Goal: Complete application form: Complete application form

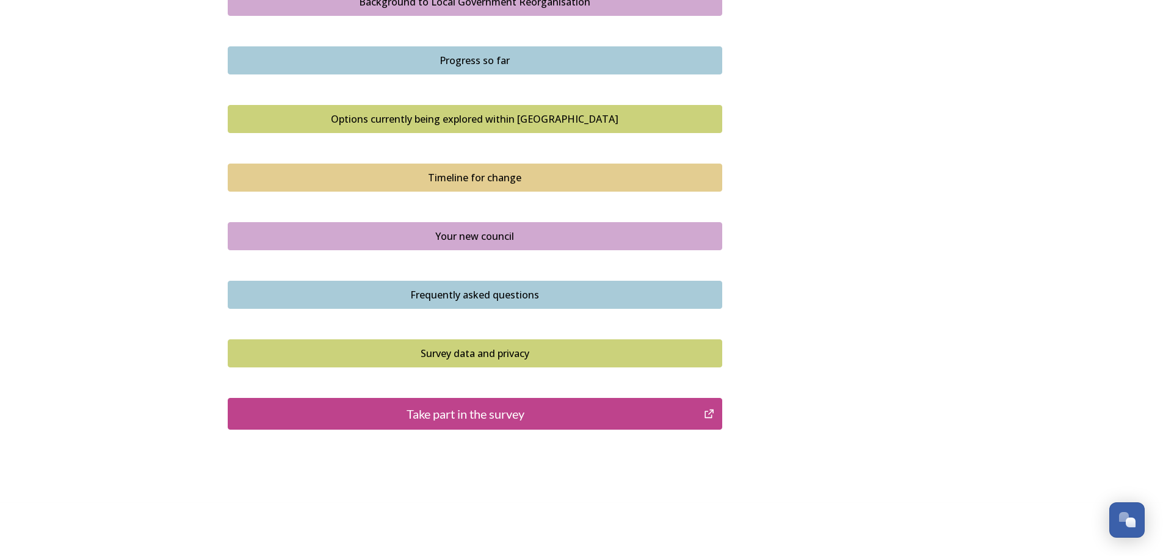
scroll to position [758, 0]
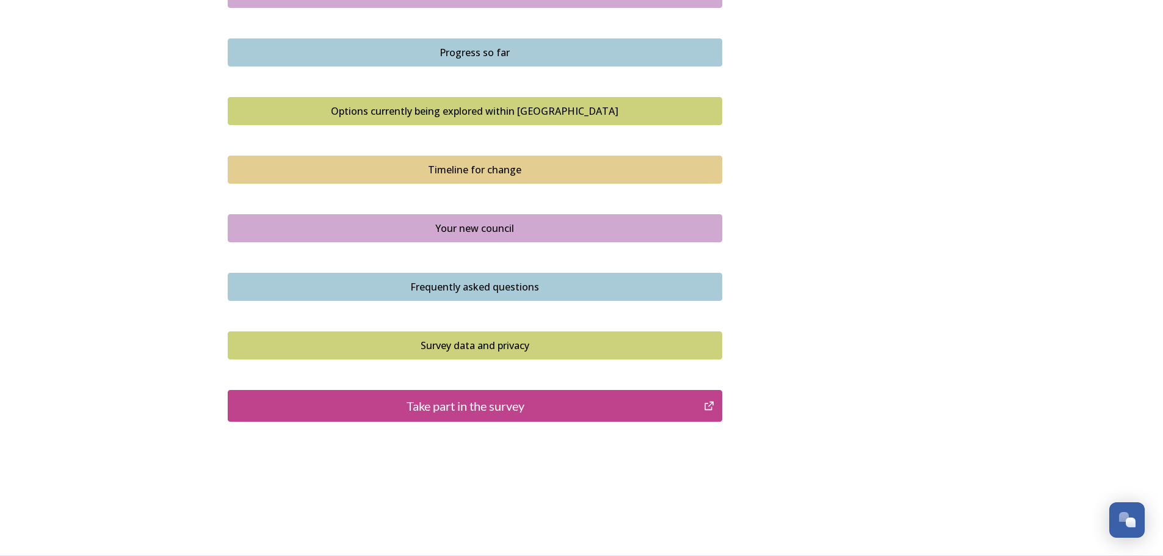
click at [443, 401] on div "Take part in the survey" at bounding box center [465, 406] width 463 height 18
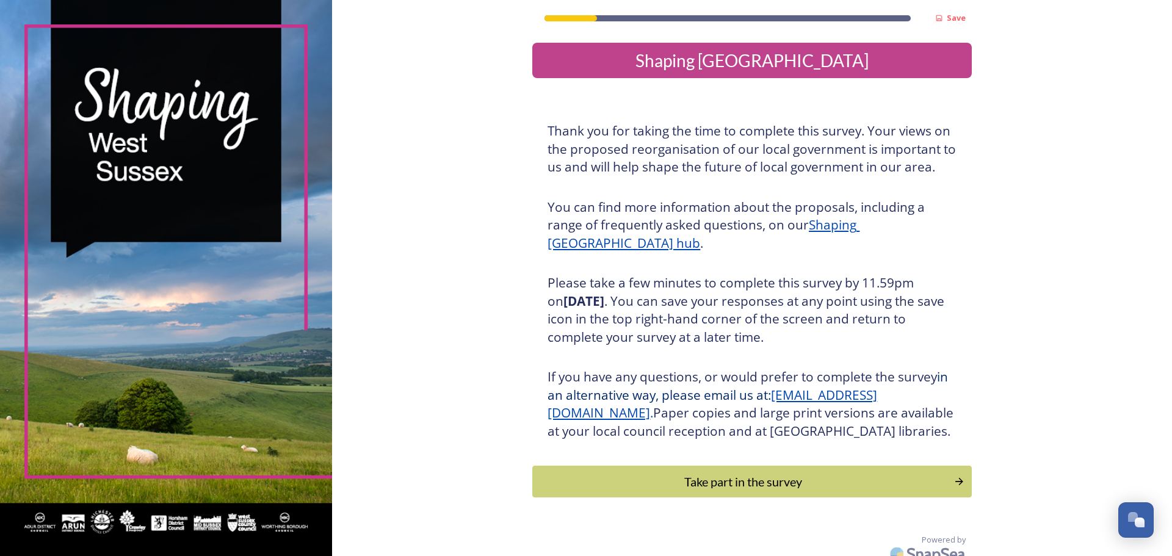
scroll to position [31, 0]
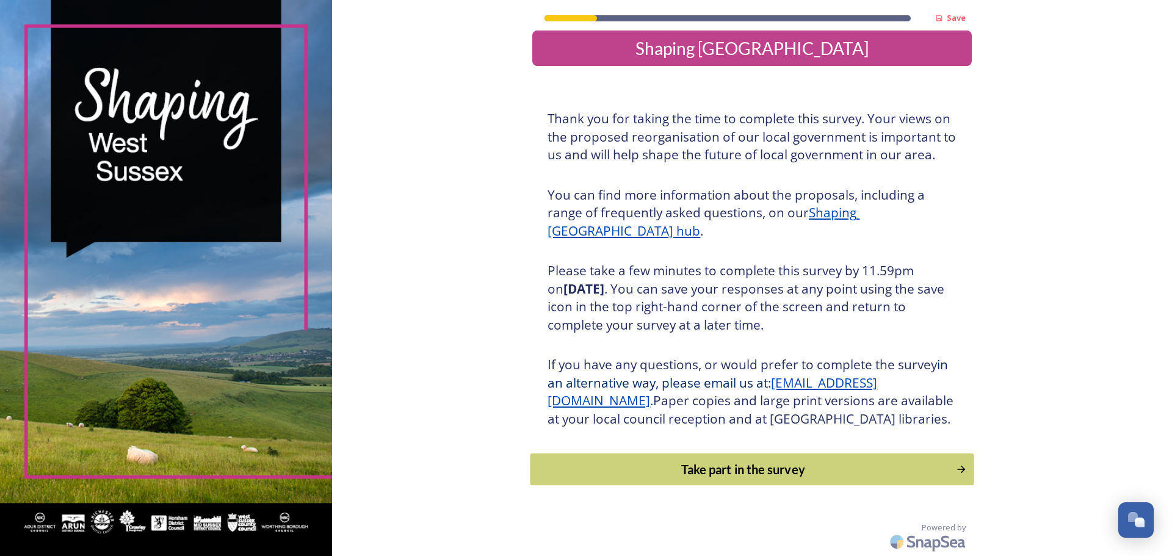
click at [917, 472] on div "Take part in the survey" at bounding box center [743, 469] width 413 height 18
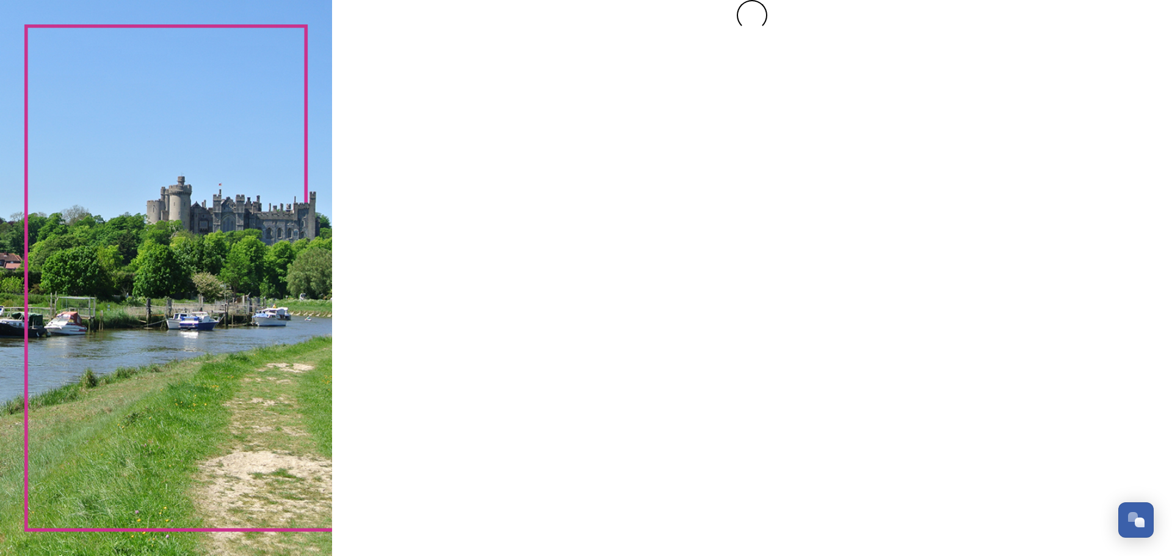
scroll to position [0, 0]
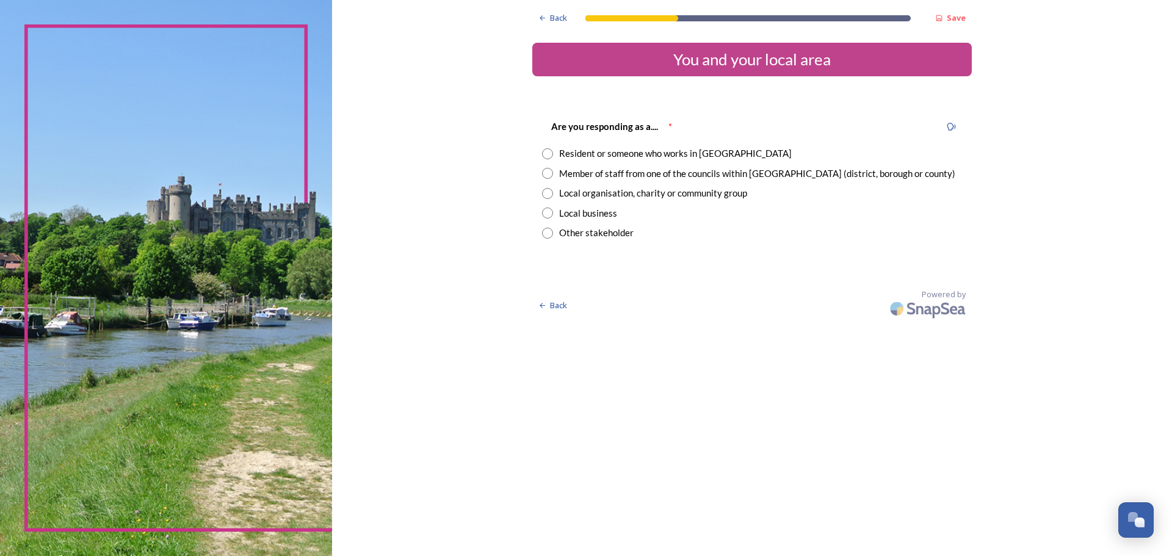
click at [551, 157] on input "radio" at bounding box center [547, 153] width 11 height 11
radio input "true"
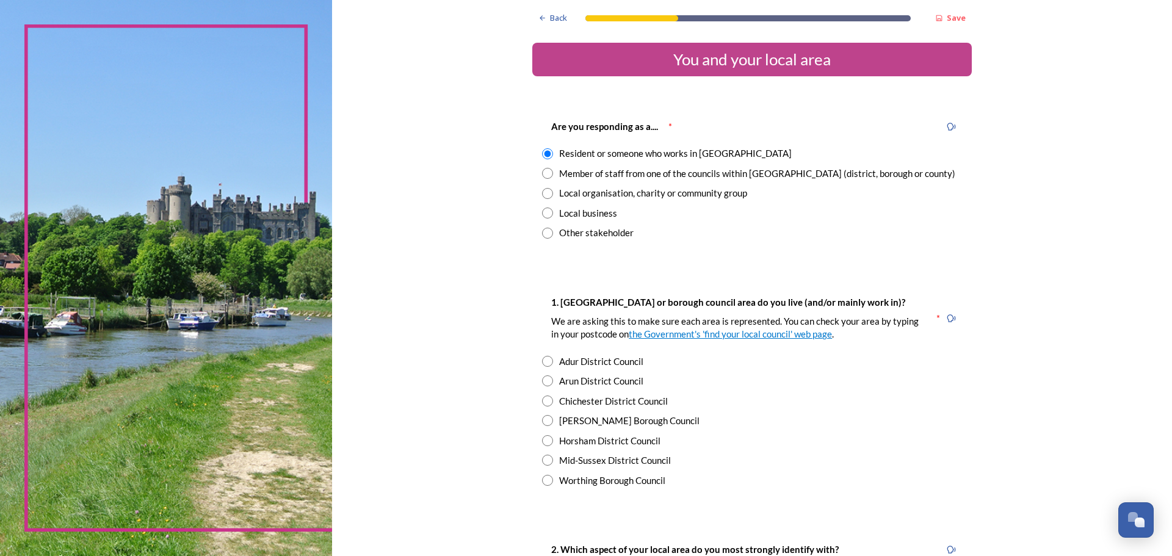
click at [542, 361] on input "radio" at bounding box center [547, 361] width 11 height 11
radio input "true"
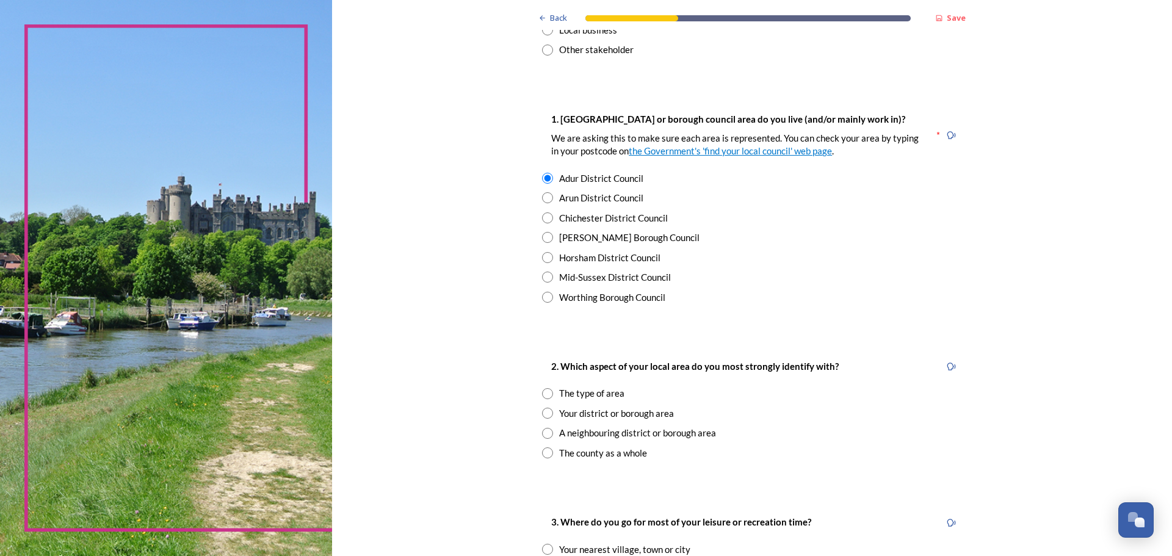
scroll to position [244, 0]
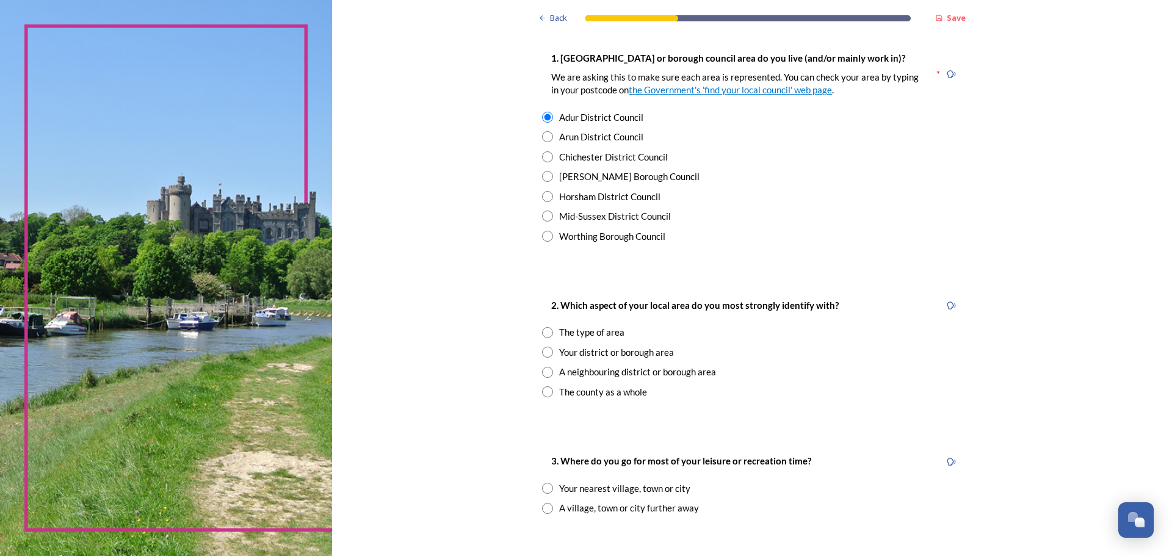
click at [543, 334] on input "radio" at bounding box center [547, 332] width 11 height 11
radio input "true"
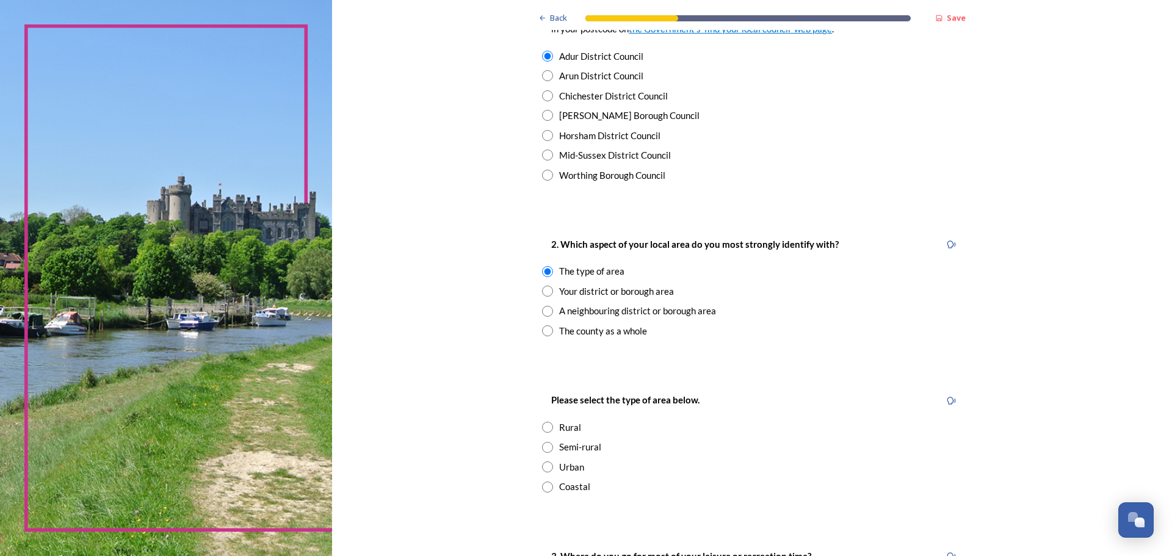
scroll to position [366, 0]
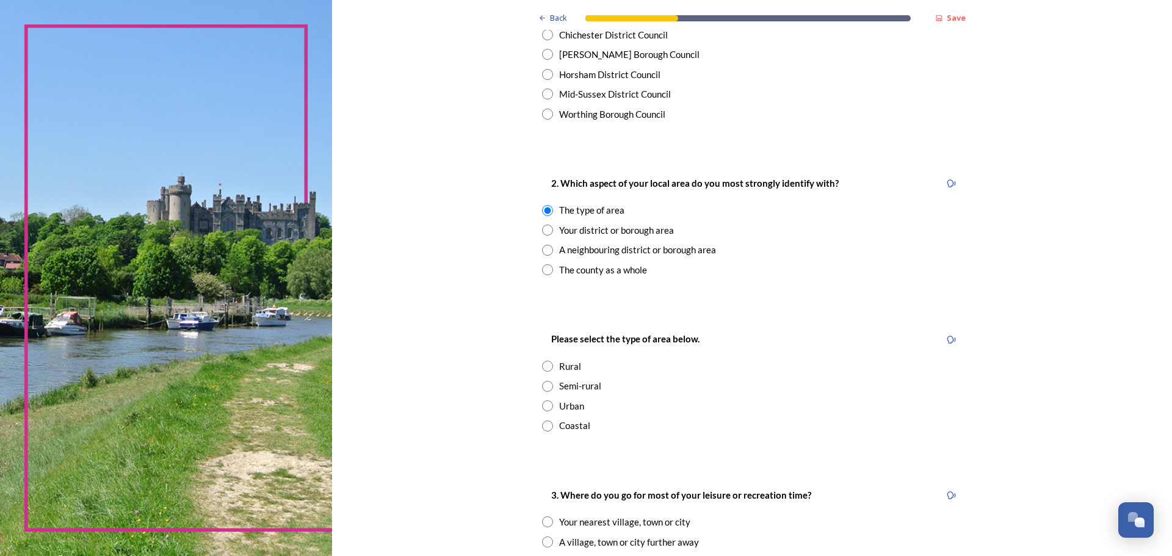
click at [542, 407] on input "radio" at bounding box center [547, 405] width 11 height 11
radio input "true"
click at [545, 226] on input "radio" at bounding box center [547, 230] width 11 height 11
radio input "true"
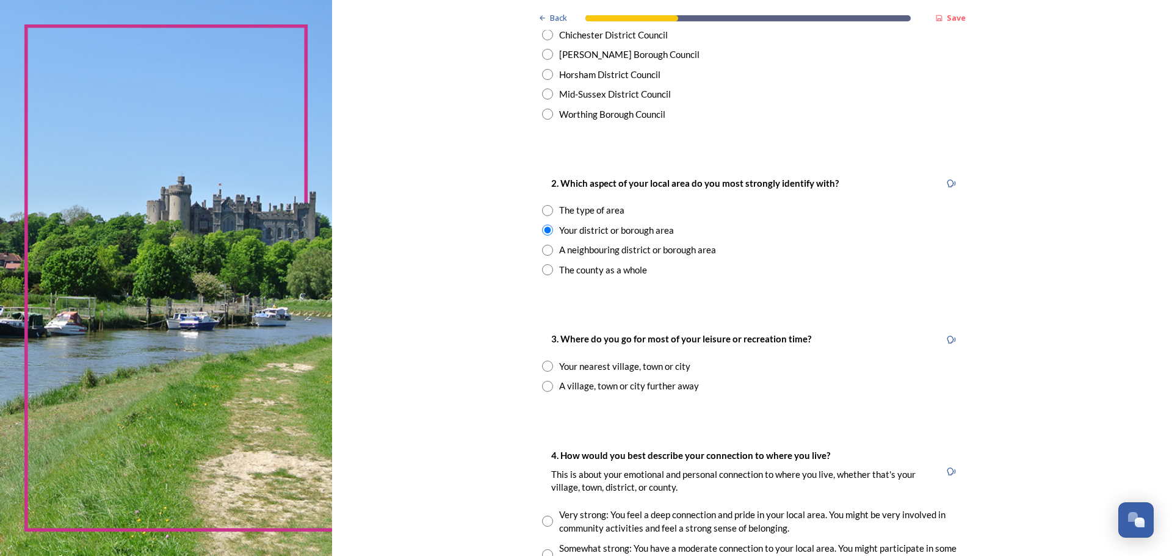
click at [544, 211] on input "radio" at bounding box center [547, 210] width 11 height 11
radio input "true"
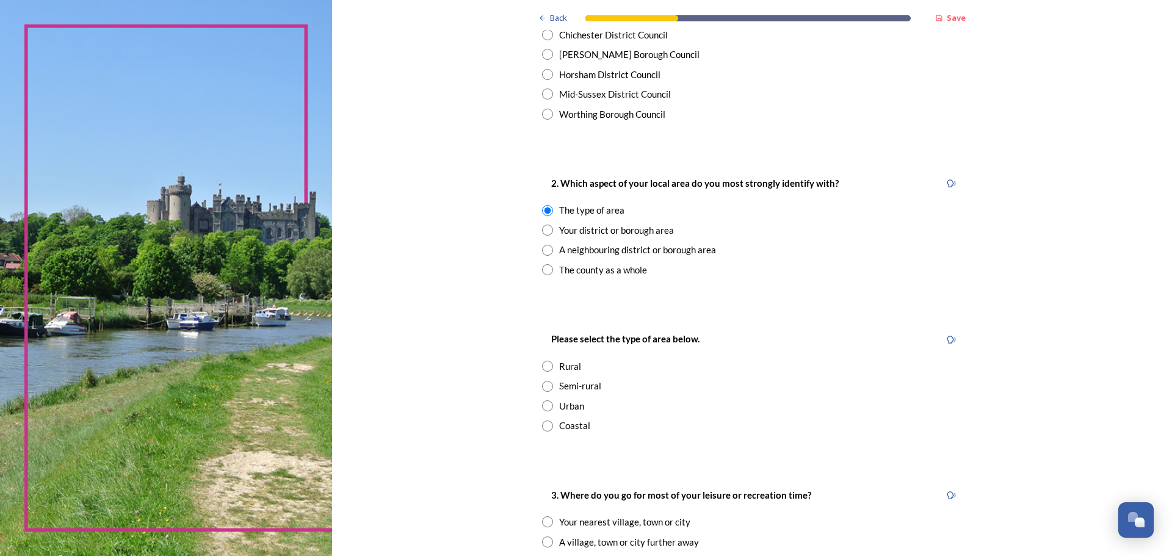
scroll to position [427, 0]
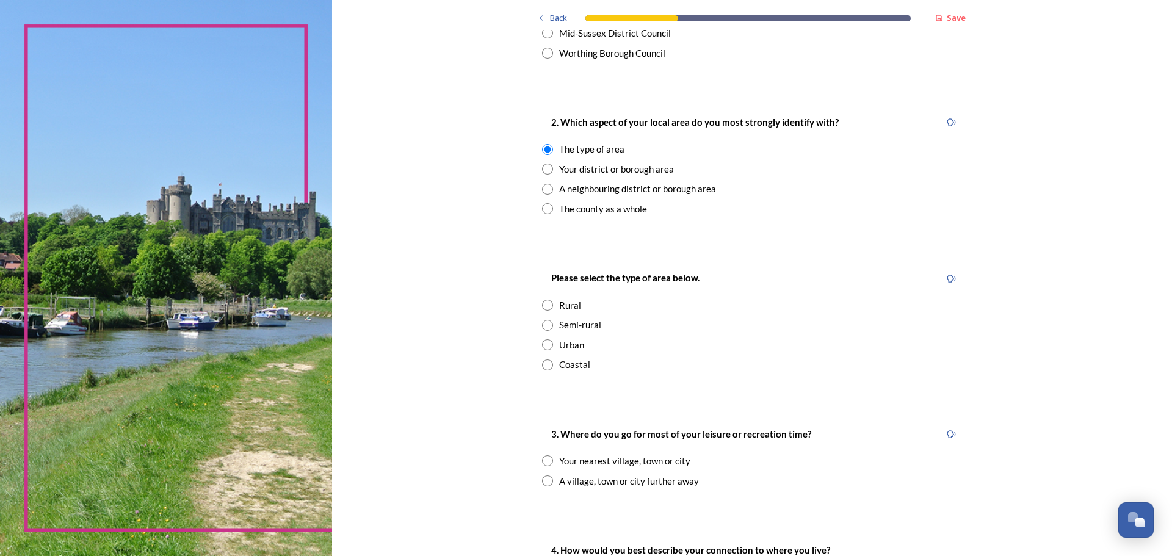
click at [545, 346] on input "radio" at bounding box center [547, 344] width 11 height 11
radio input "true"
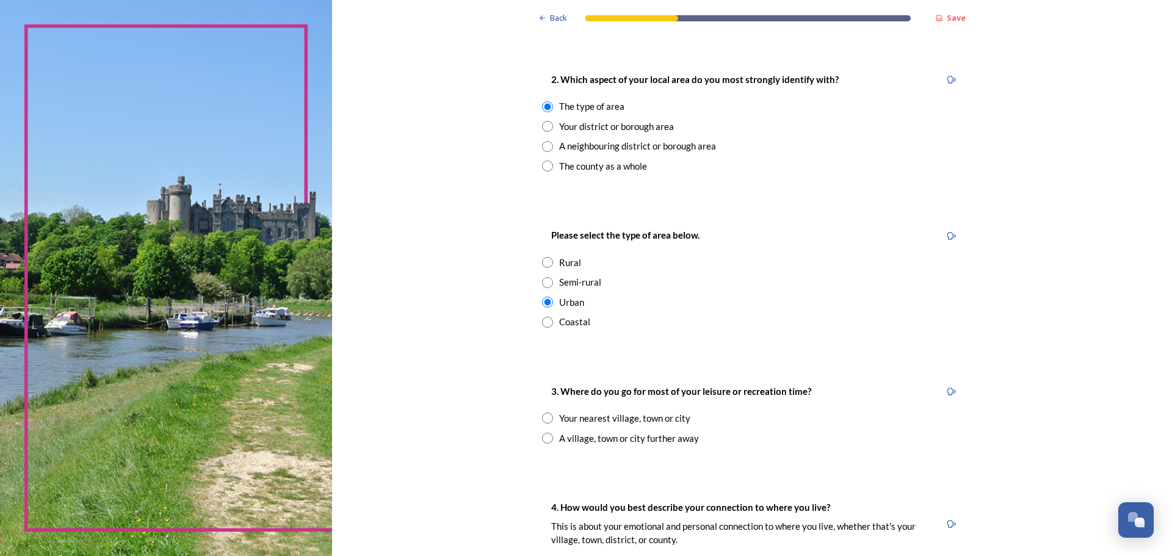
scroll to position [488, 0]
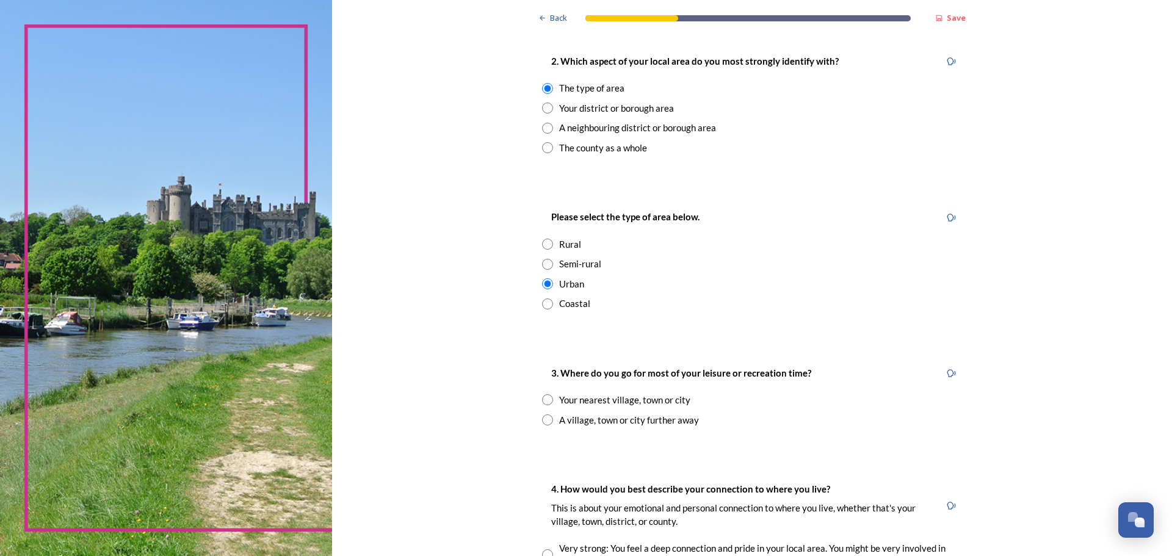
click at [542, 399] on input "radio" at bounding box center [547, 399] width 11 height 11
radio input "true"
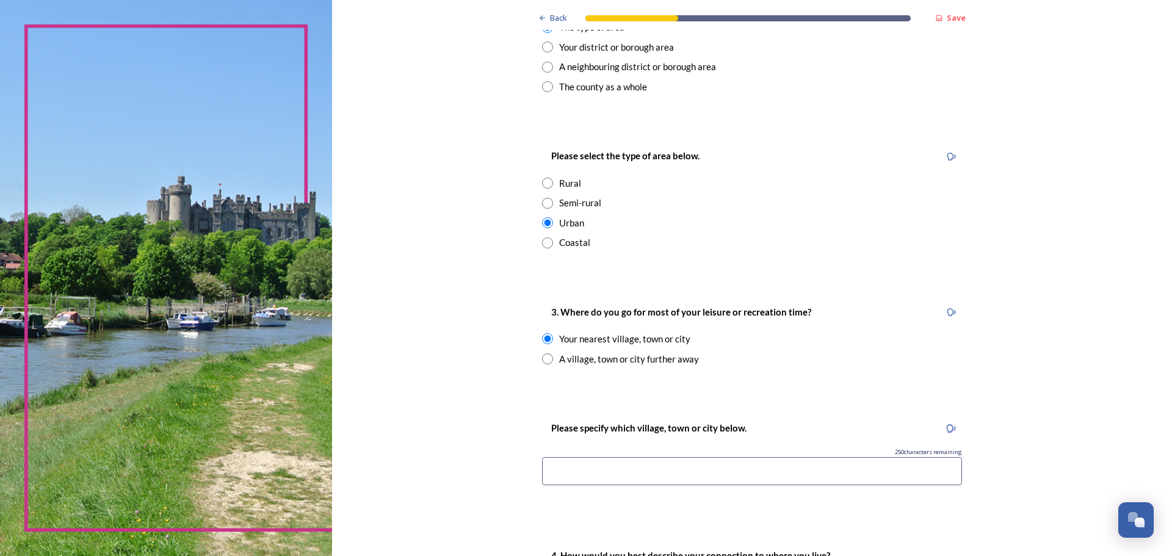
scroll to position [610, 0]
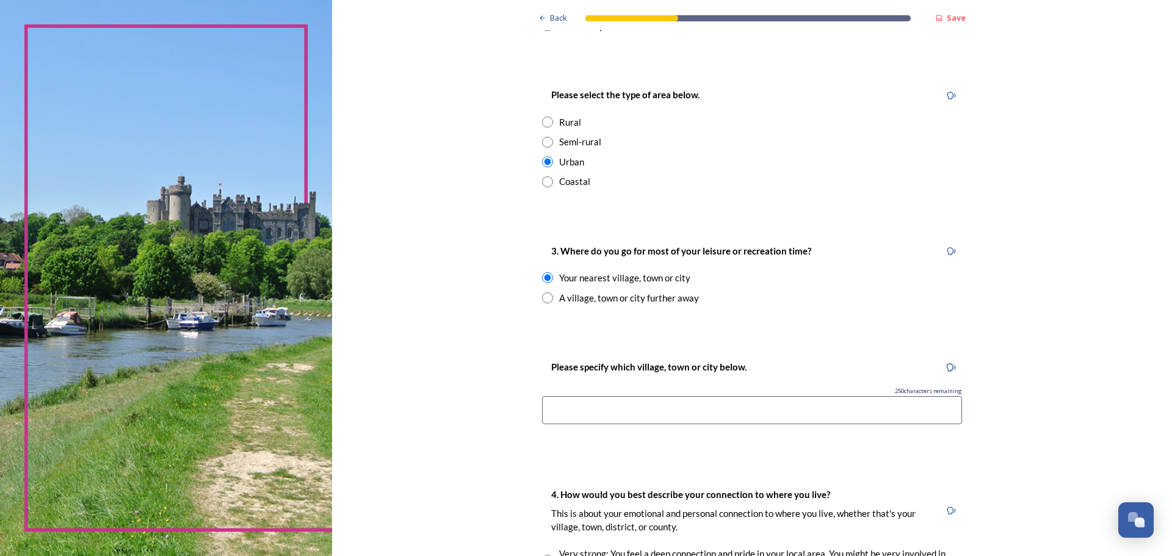
click at [550, 416] on input at bounding box center [752, 410] width 420 height 28
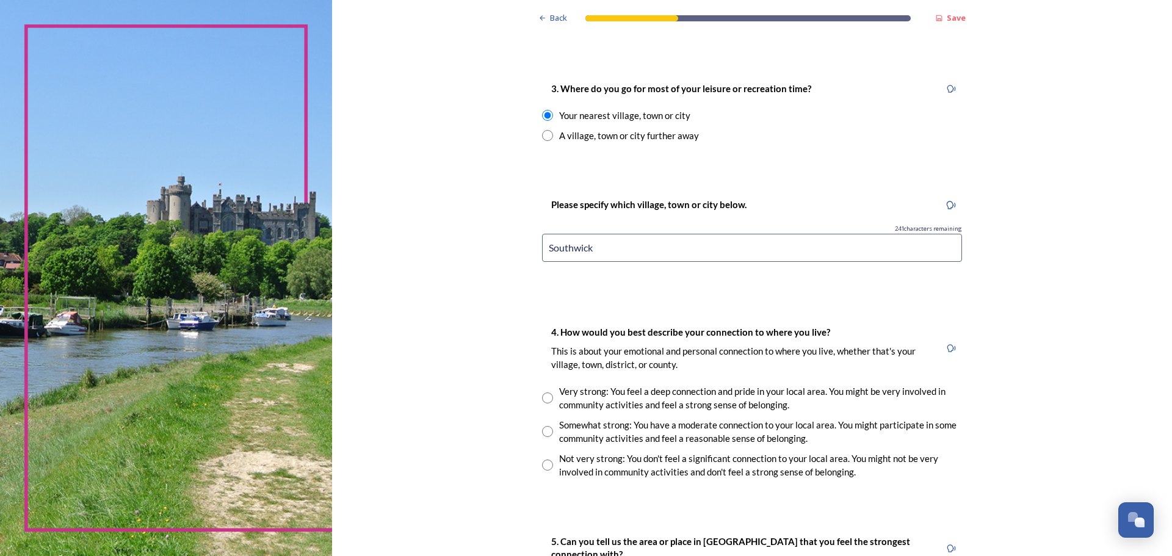
scroll to position [794, 0]
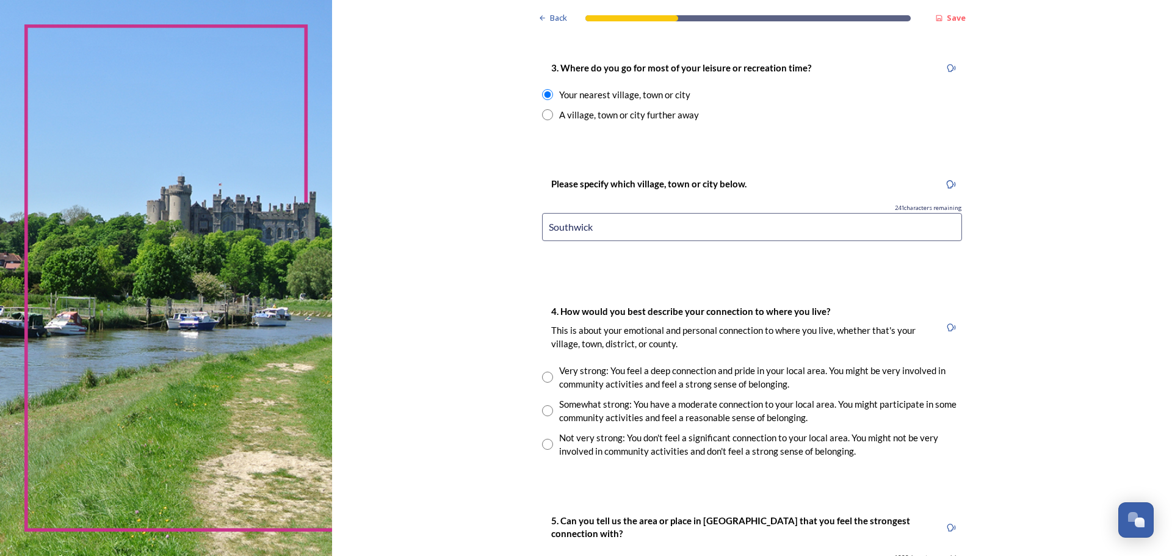
type input "Southwick"
drag, startPoint x: 452, startPoint y: 443, endPoint x: 530, endPoint y: 511, distance: 103.9
click at [532, 511] on div "5. Can you tell us the area or place in [GEOGRAPHIC_DATA] that you feel the str…" at bounding box center [751, 564] width 439 height 126
click at [546, 410] on input "radio" at bounding box center [547, 410] width 11 height 11
radio input "true"
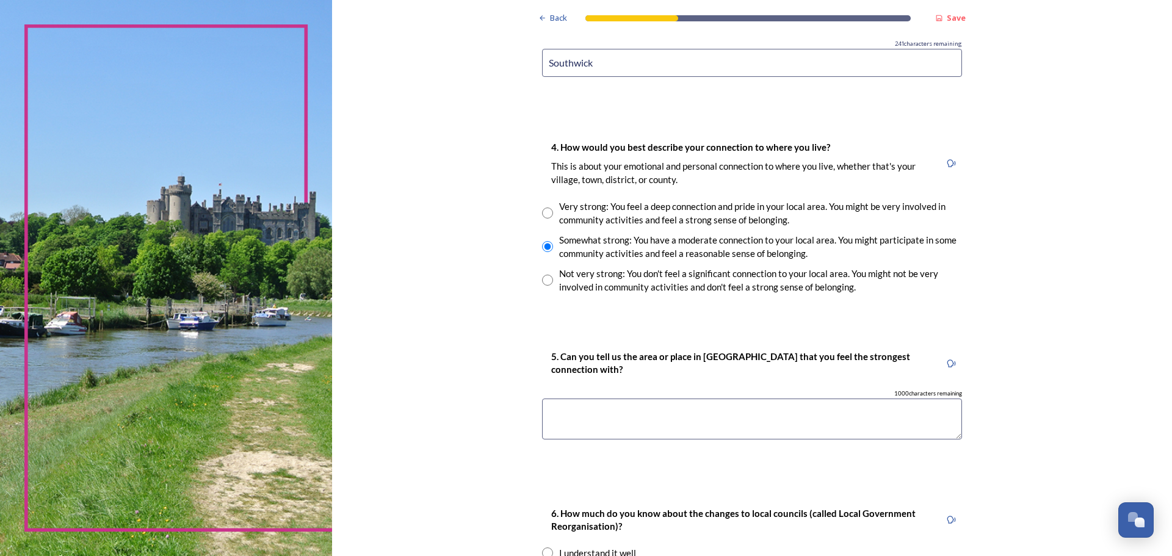
scroll to position [977, 0]
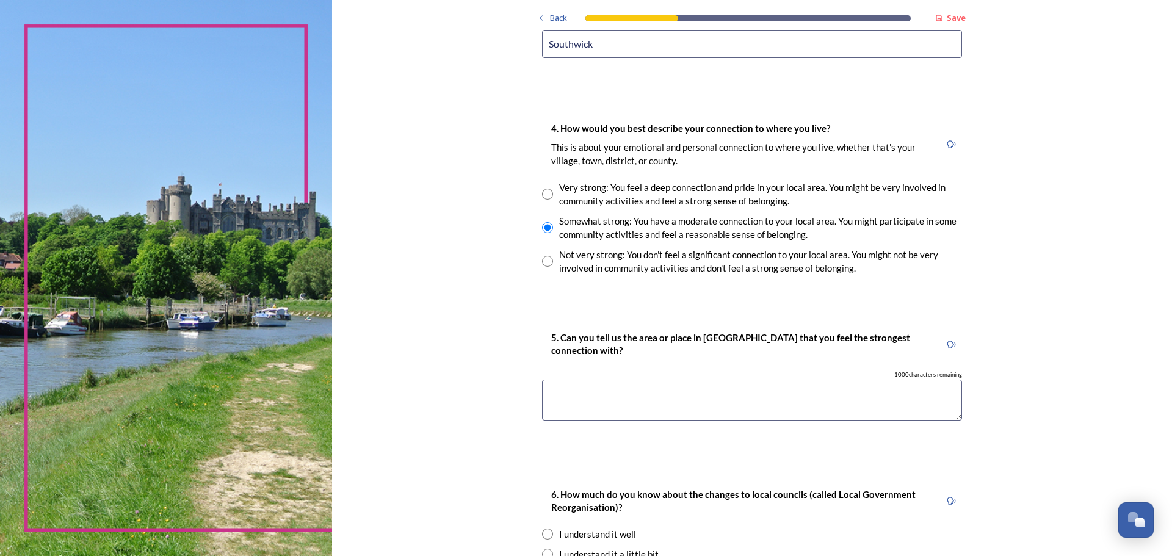
click at [532, 427] on div "5. Can you tell us the area or place in [GEOGRAPHIC_DATA] that you feel the str…" at bounding box center [751, 381] width 439 height 126
click at [586, 400] on textarea at bounding box center [752, 400] width 420 height 41
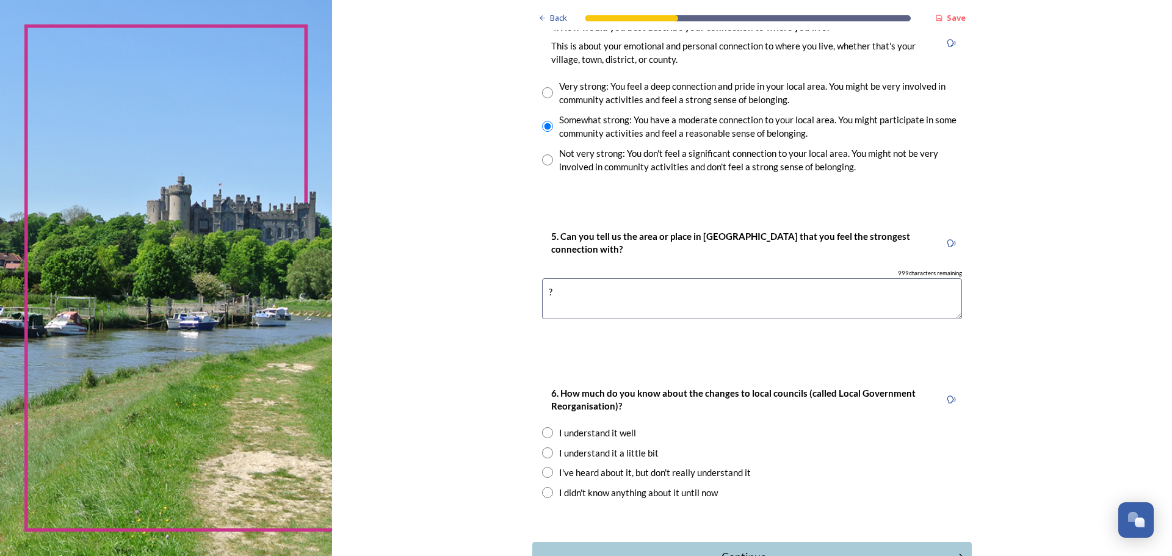
scroll to position [1099, 0]
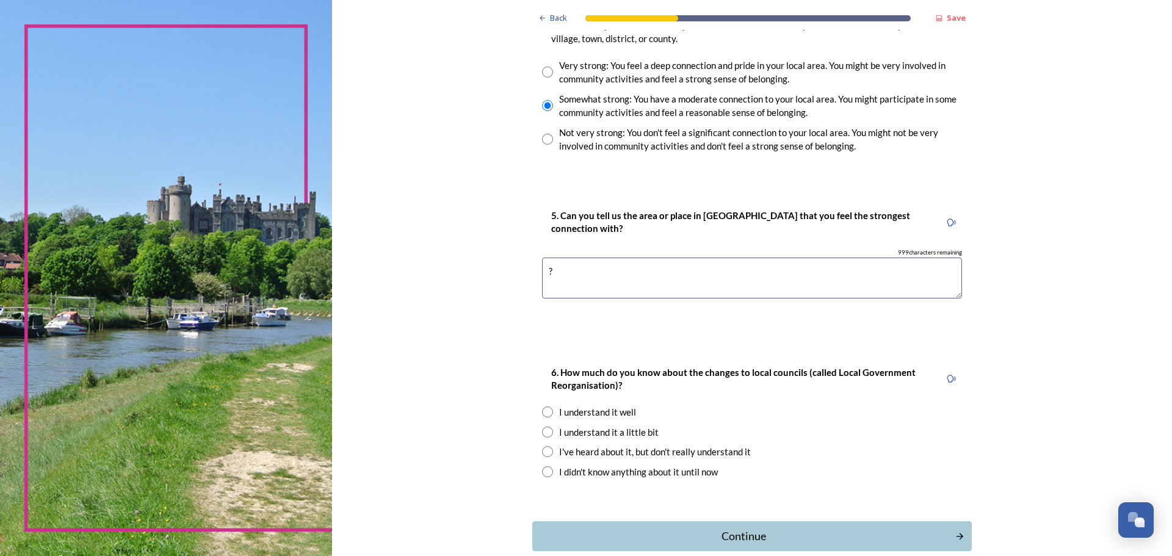
type textarea "?"
click at [543, 431] on input "radio" at bounding box center [547, 432] width 11 height 11
radio input "true"
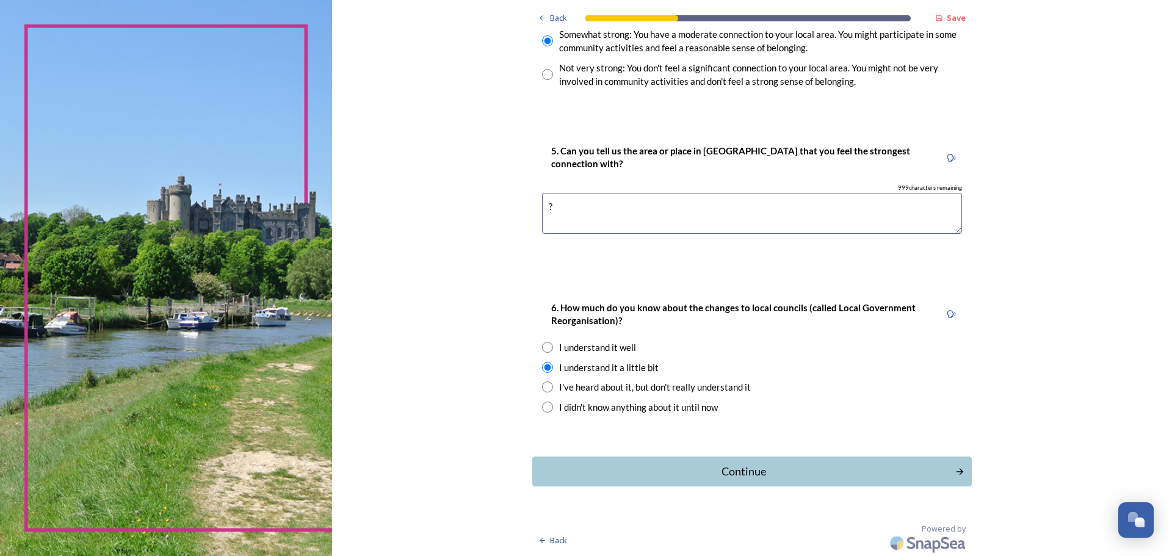
scroll to position [1165, 0]
click at [760, 469] on div "Continue" at bounding box center [744, 470] width 410 height 16
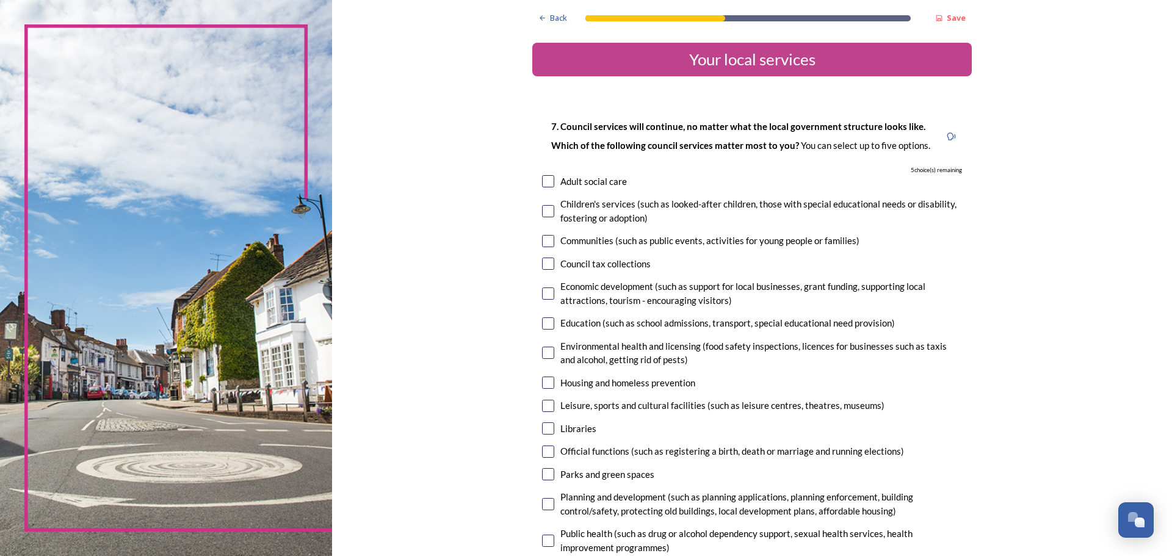
click at [542, 183] on input "checkbox" at bounding box center [548, 181] width 12 height 12
checkbox input "true"
click at [542, 351] on input "checkbox" at bounding box center [548, 353] width 12 height 12
checkbox input "true"
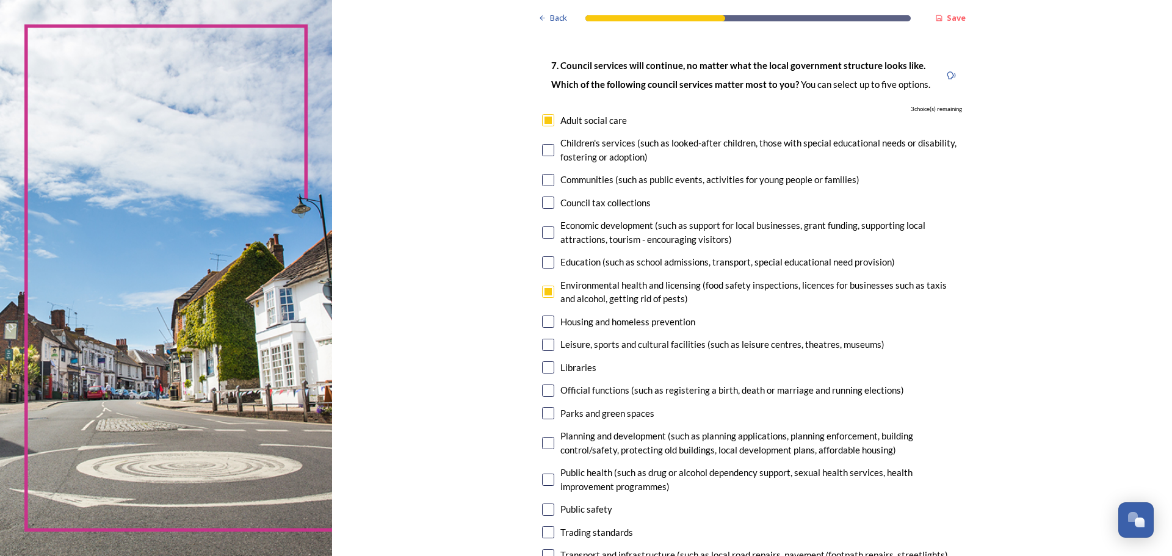
click at [547, 352] on div "7. Council services will continue, no matter what the local government structur…" at bounding box center [751, 334] width 439 height 577
click at [542, 341] on input "checkbox" at bounding box center [548, 345] width 12 height 12
checkbox input "true"
click at [542, 367] on input "checkbox" at bounding box center [548, 367] width 12 height 12
checkbox input "true"
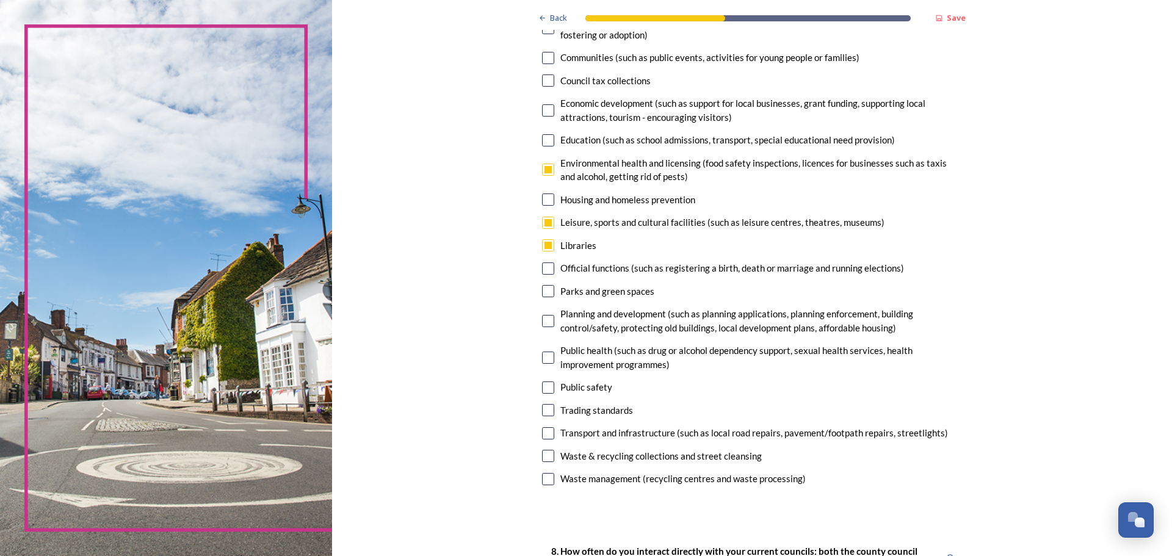
scroll to position [244, 0]
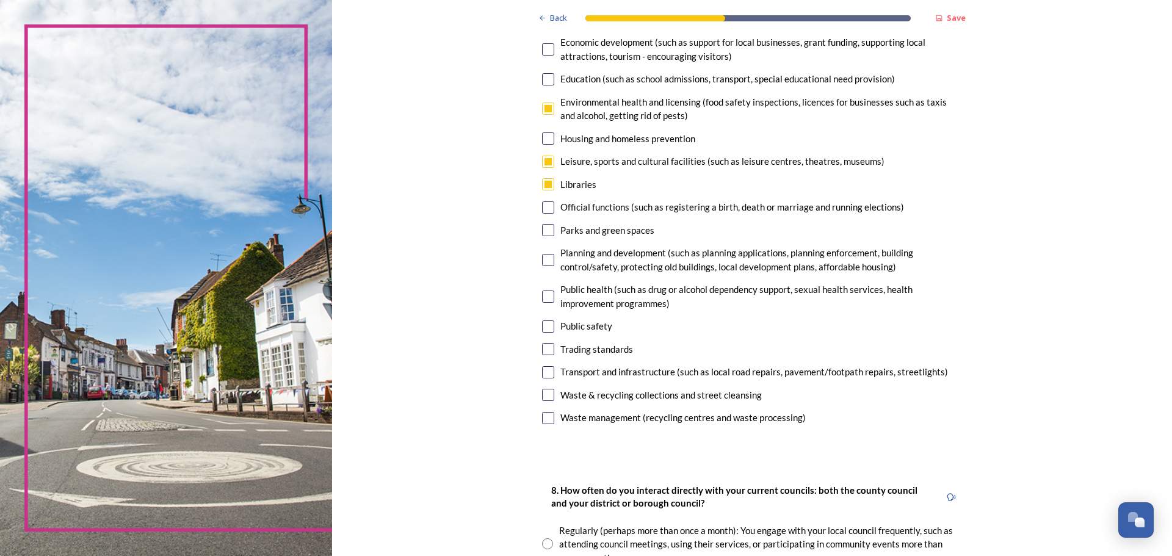
click at [546, 231] on input "checkbox" at bounding box center [548, 230] width 12 height 12
checkbox input "true"
click at [546, 256] on input "checkbox" at bounding box center [548, 260] width 12 height 12
click at [542, 258] on input "checkbox" at bounding box center [548, 260] width 12 height 12
click at [542, 263] on input "checkbox" at bounding box center [548, 260] width 12 height 12
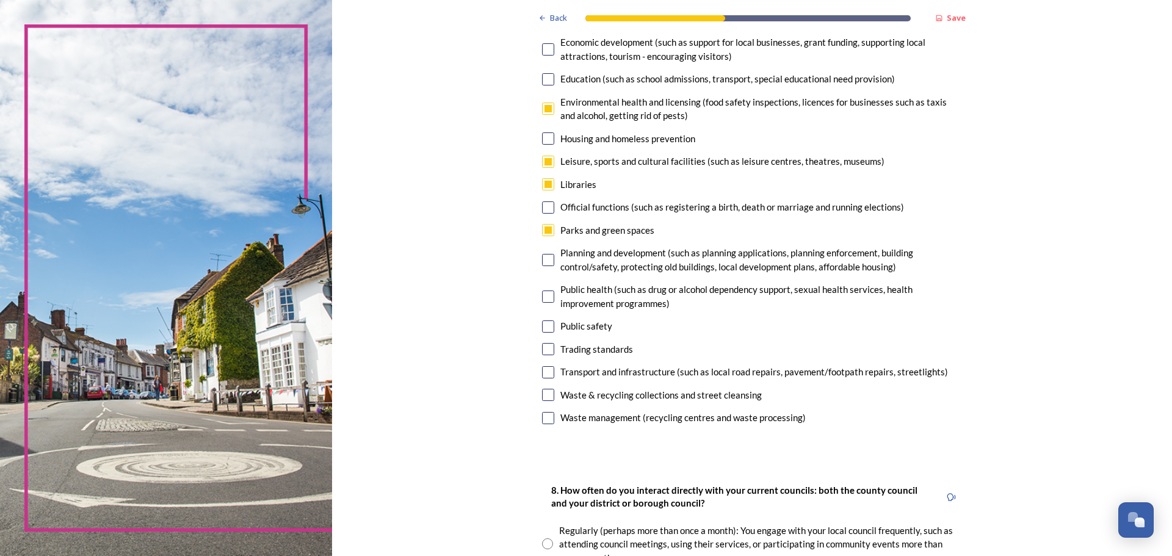
click at [542, 264] on input "checkbox" at bounding box center [548, 260] width 12 height 12
click at [544, 259] on input "checkbox" at bounding box center [548, 260] width 12 height 12
drag, startPoint x: 540, startPoint y: 265, endPoint x: 523, endPoint y: 278, distance: 21.7
click at [523, 278] on div "Back Save Your local services 7. Council services will continue, no matter what…" at bounding box center [752, 529] width 840 height 1546
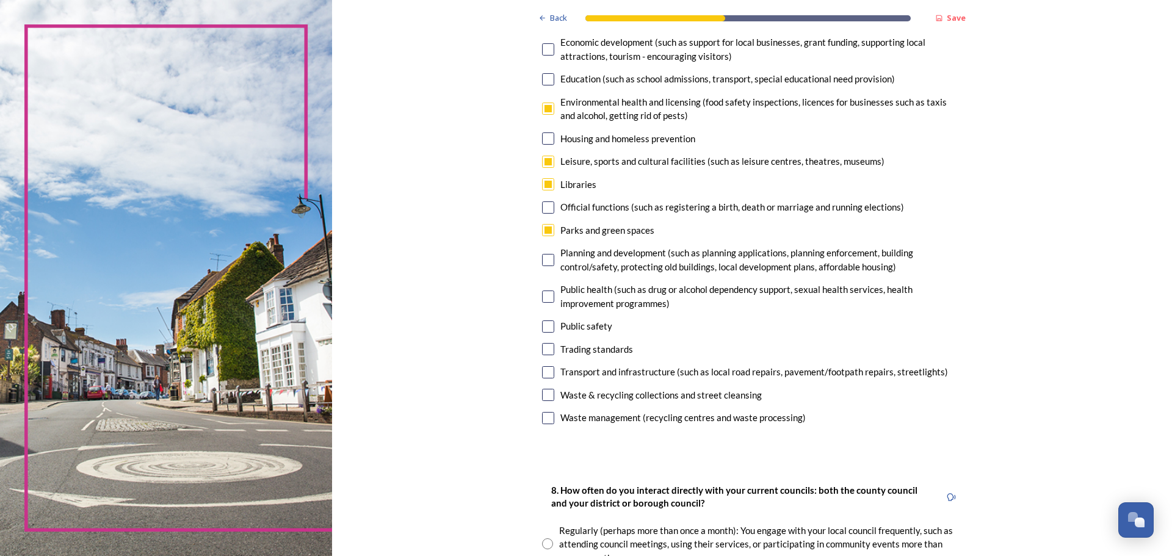
click at [548, 261] on input "checkbox" at bounding box center [548, 260] width 12 height 12
checkbox input "false"
click at [542, 324] on input "checkbox" at bounding box center [548, 326] width 12 height 12
checkbox input "false"
click at [542, 347] on input "checkbox" at bounding box center [548, 349] width 12 height 12
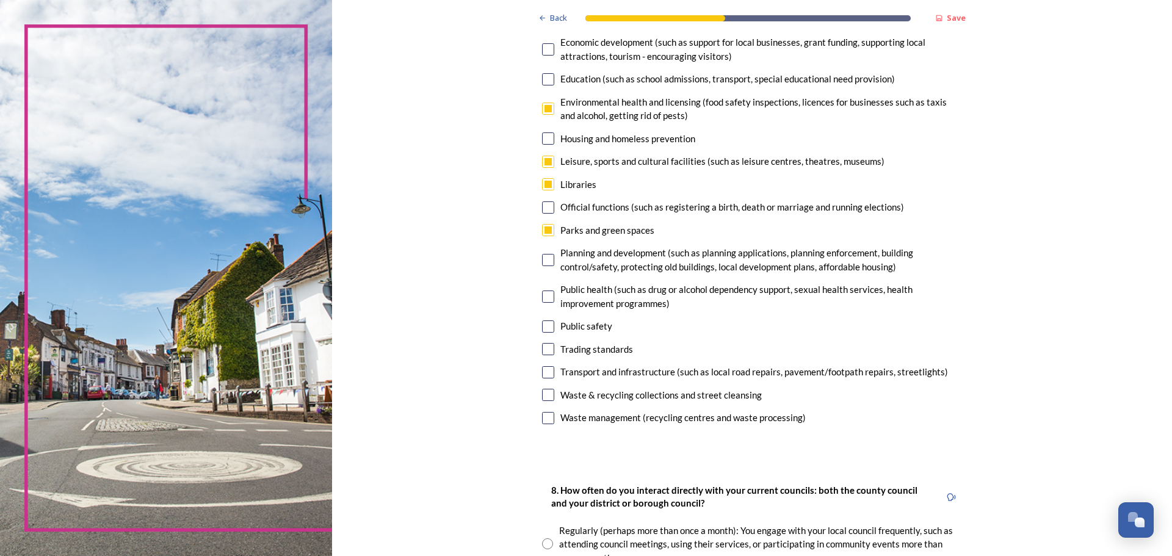
checkbox input "false"
click at [547, 230] on input "checkbox" at bounding box center [548, 230] width 12 height 12
checkbox input "false"
click at [542, 297] on input "checkbox" at bounding box center [548, 297] width 12 height 12
checkbox input "true"
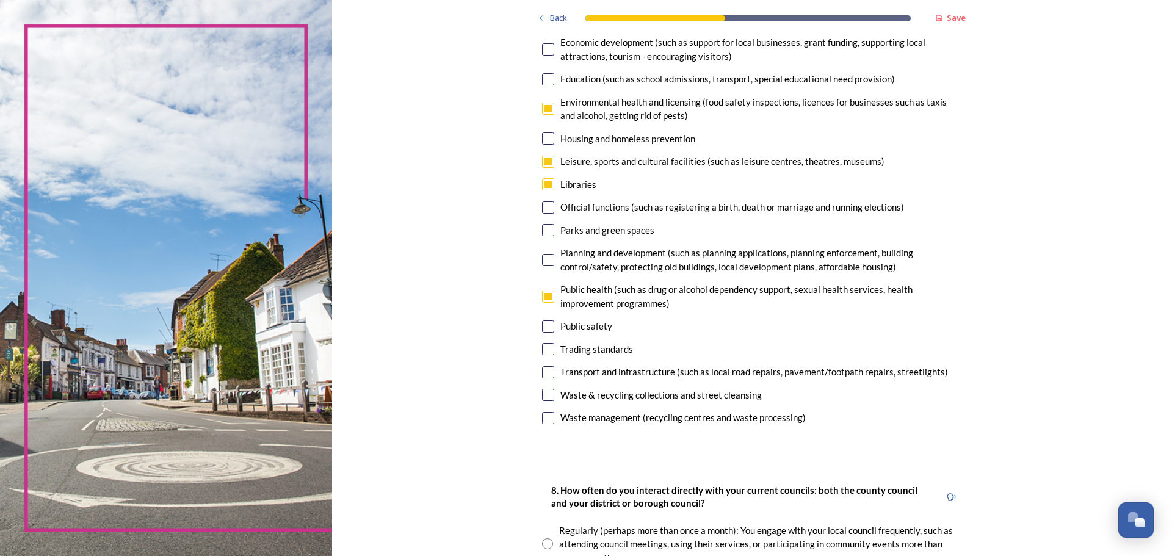
click at [548, 233] on input "checkbox" at bounding box center [548, 230] width 12 height 12
checkbox input "false"
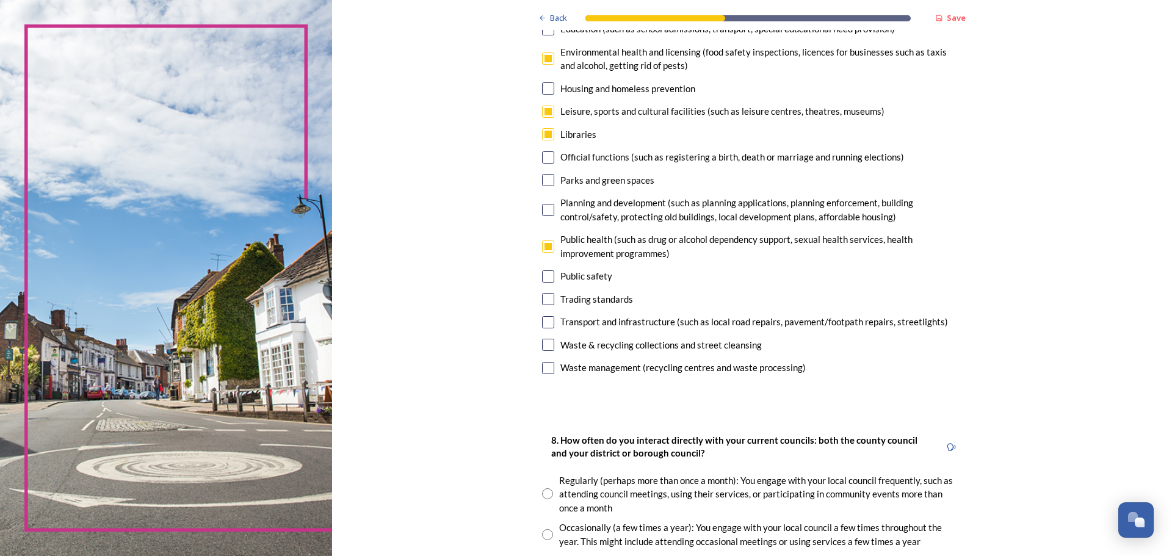
scroll to position [305, 0]
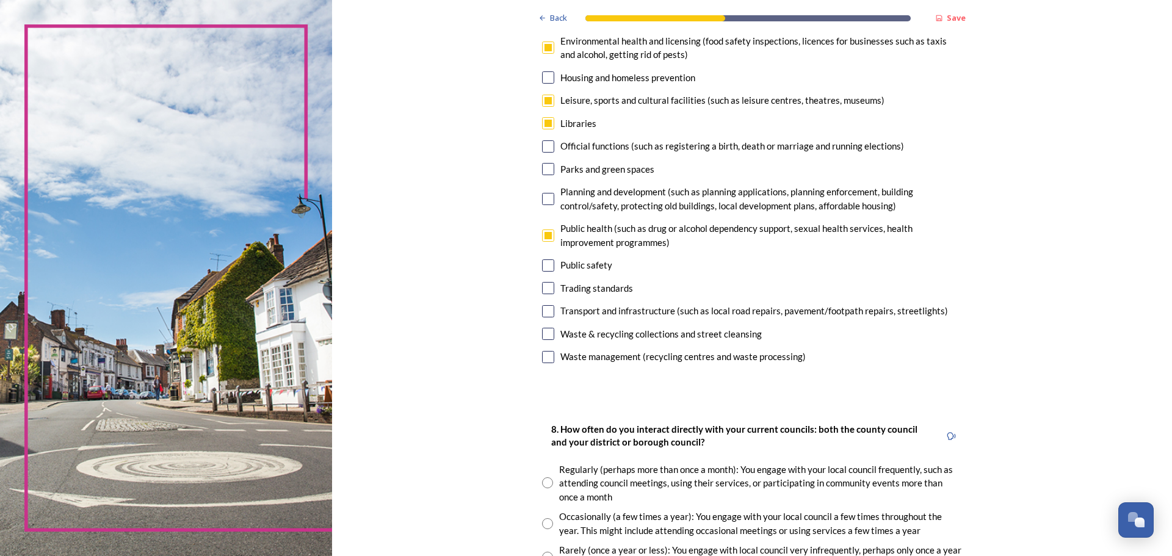
click at [545, 333] on input "checkbox" at bounding box center [548, 334] width 12 height 12
checkbox input "false"
click at [542, 237] on input "checkbox" at bounding box center [548, 236] width 12 height 12
checkbox input "false"
click at [544, 336] on input "checkbox" at bounding box center [548, 334] width 12 height 12
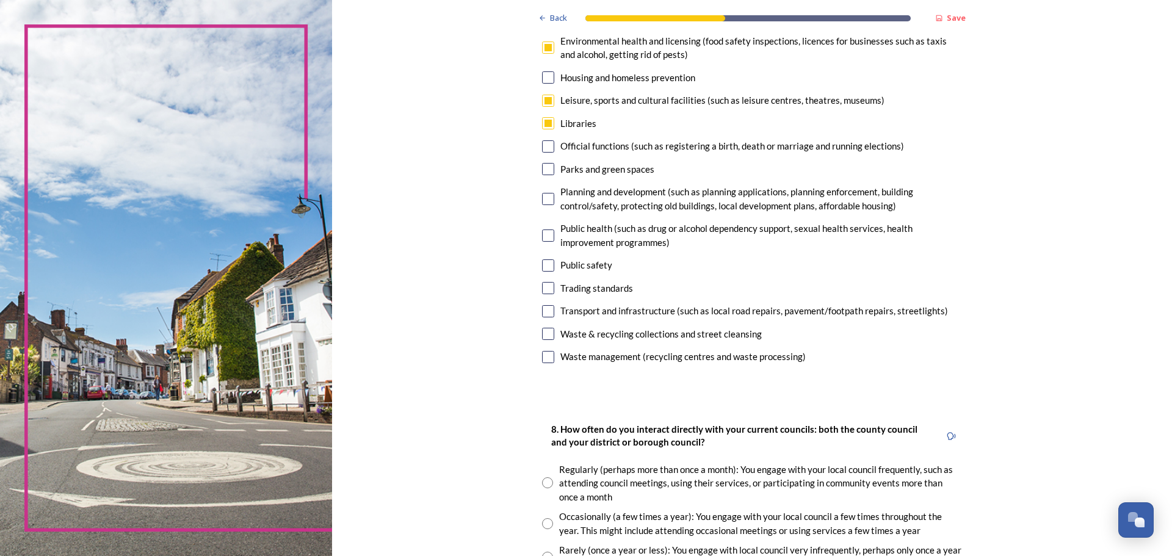
checkbox input "true"
click at [543, 101] on input "checkbox" at bounding box center [548, 101] width 12 height 12
checkbox input "false"
click at [546, 316] on input "checkbox" at bounding box center [548, 311] width 12 height 12
checkbox input "true"
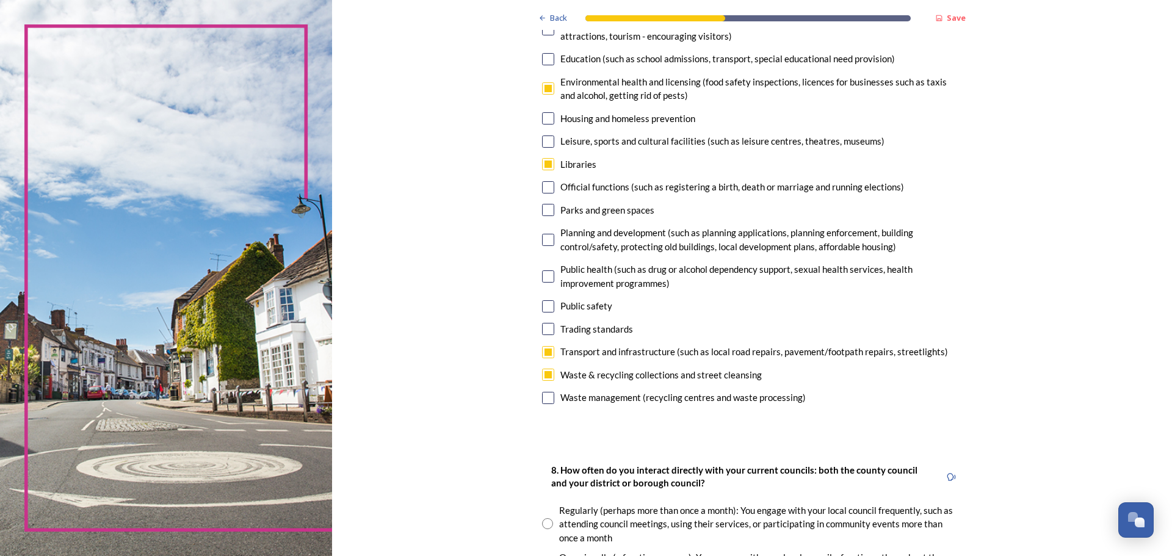
scroll to position [244, 0]
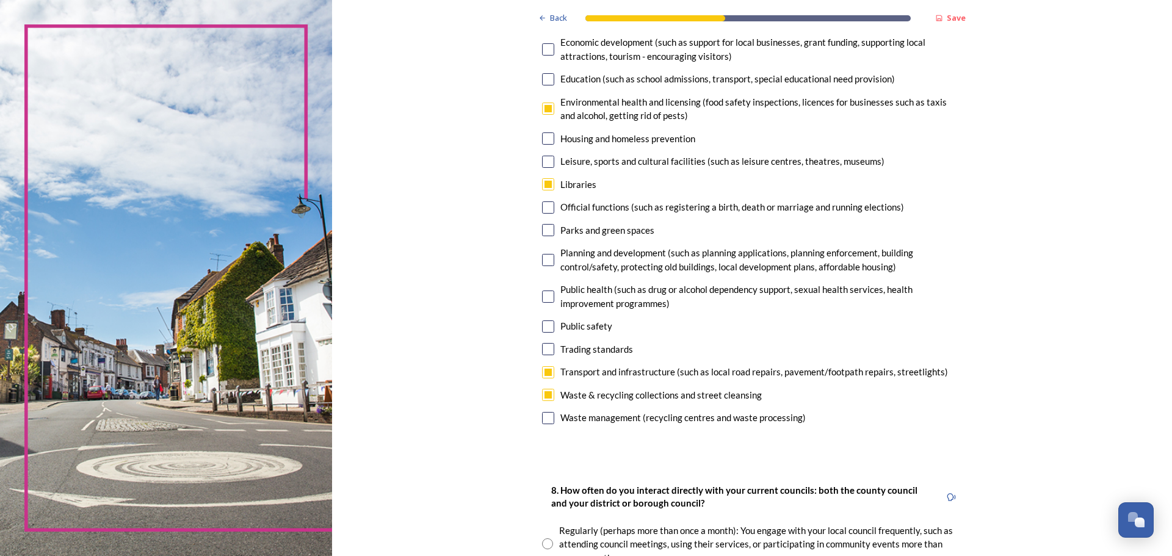
click at [547, 324] on input "checkbox" at bounding box center [548, 326] width 12 height 12
checkbox input "false"
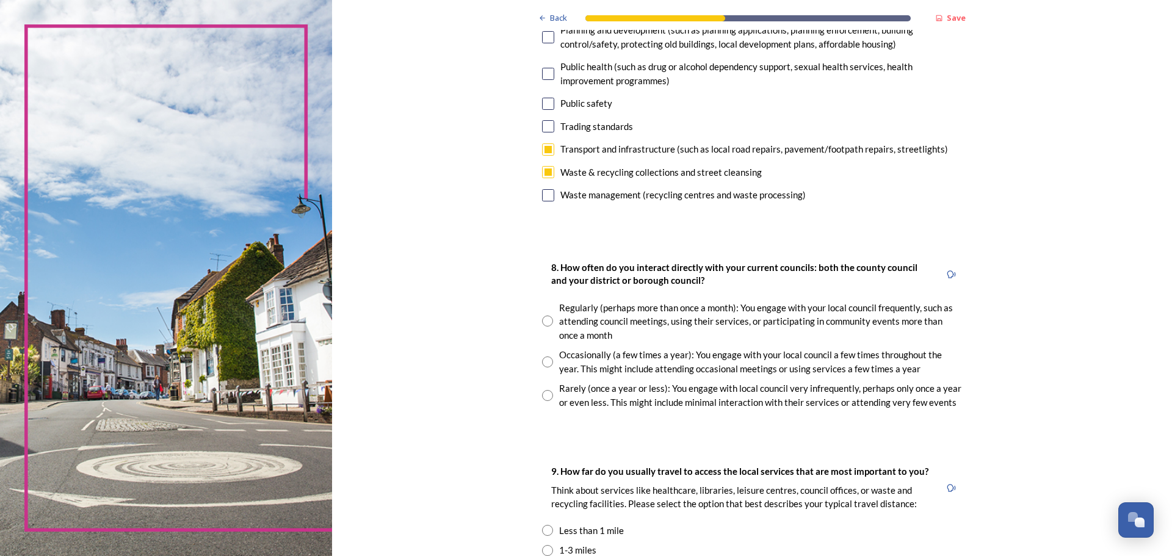
scroll to position [488, 0]
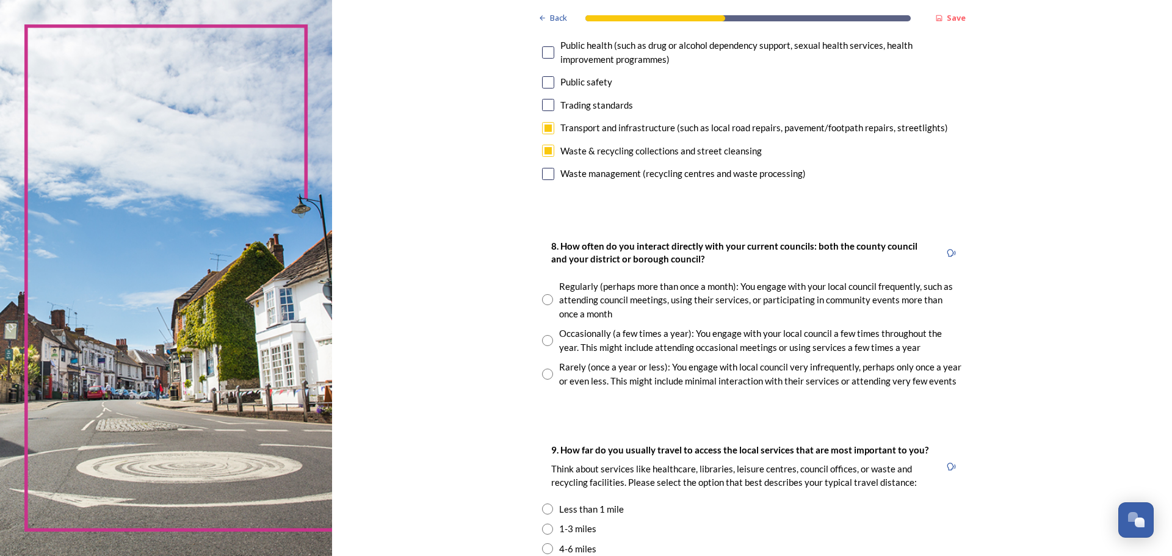
click at [542, 378] on input "radio" at bounding box center [547, 374] width 11 height 11
radio input "true"
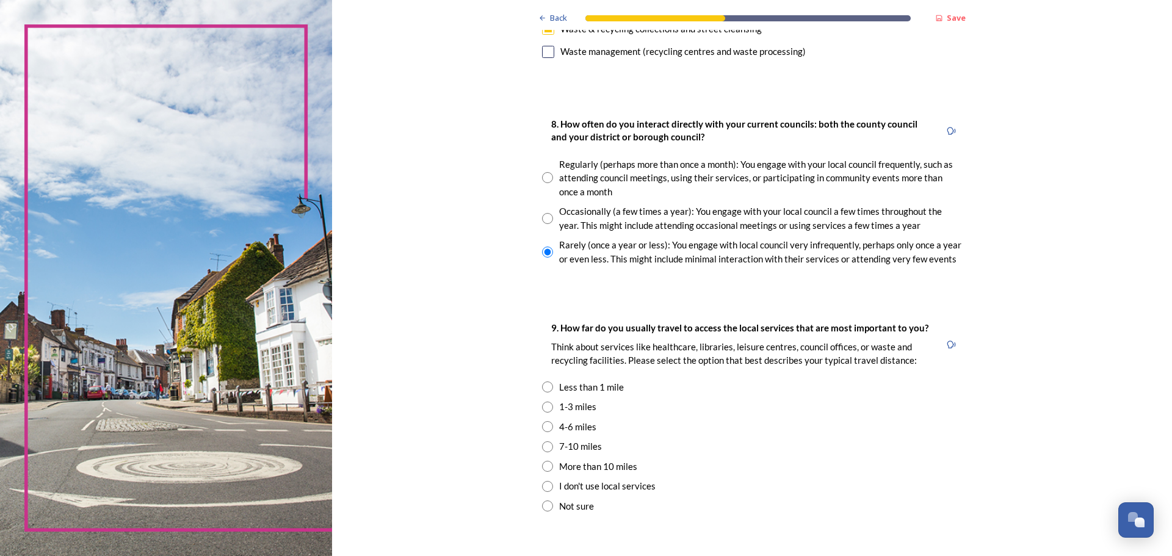
scroll to position [671, 0]
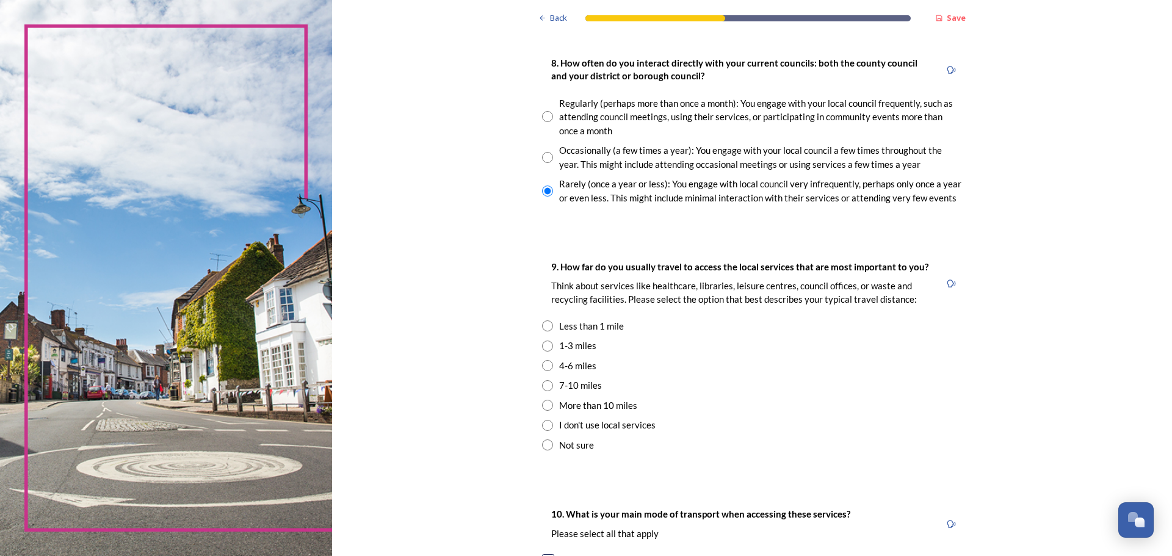
click at [543, 328] on input "radio" at bounding box center [547, 325] width 11 height 11
radio input "true"
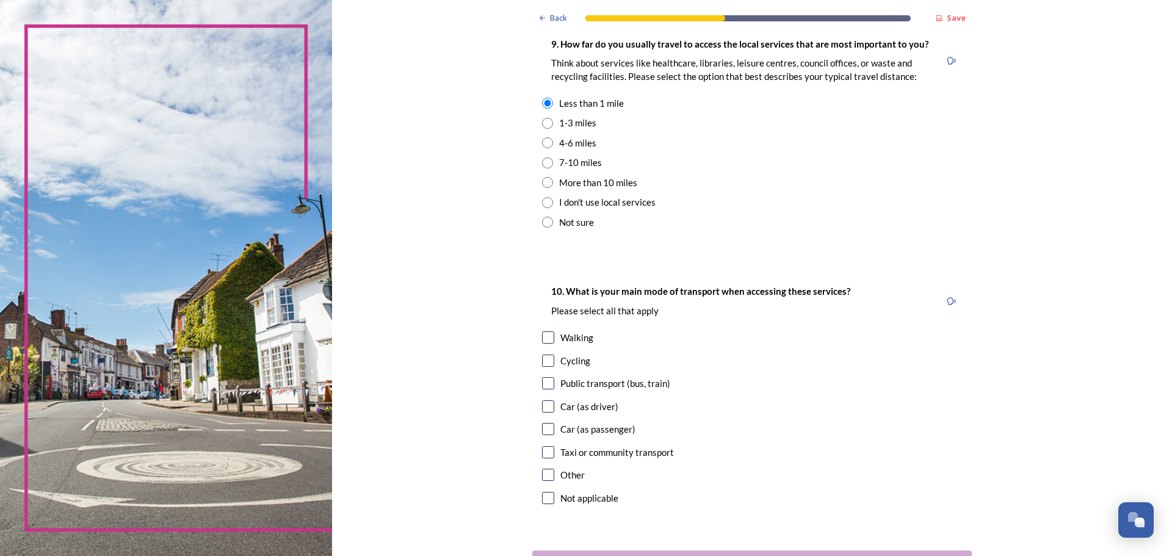
scroll to position [916, 0]
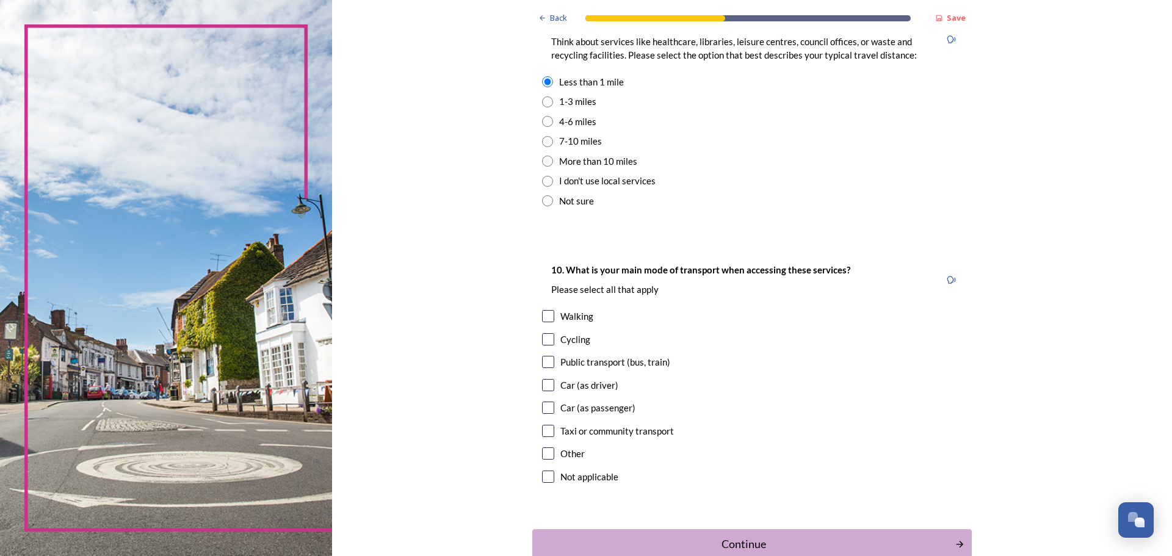
click at [542, 363] on input "checkbox" at bounding box center [548, 362] width 12 height 12
checkbox input "true"
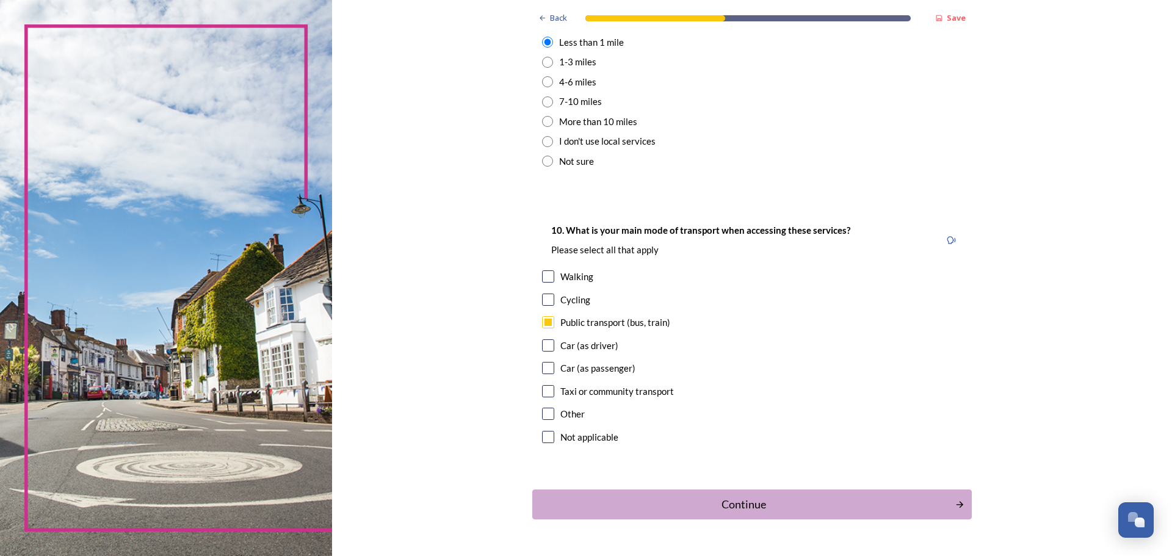
scroll to position [977, 0]
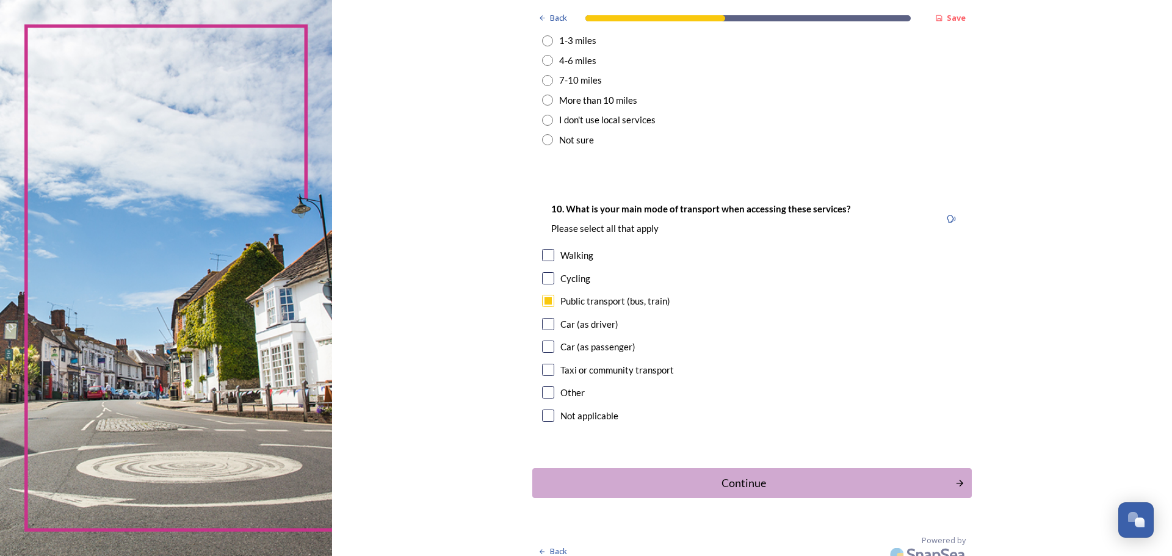
click at [545, 328] on input "checkbox" at bounding box center [548, 324] width 12 height 12
checkbox input "true"
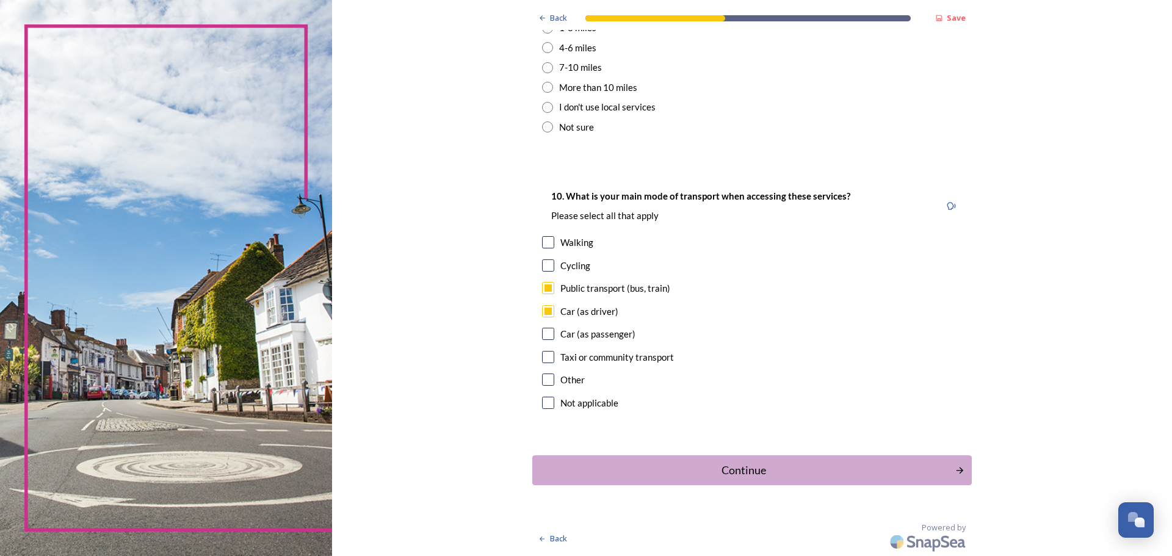
click at [744, 472] on div "Continue" at bounding box center [744, 470] width 410 height 16
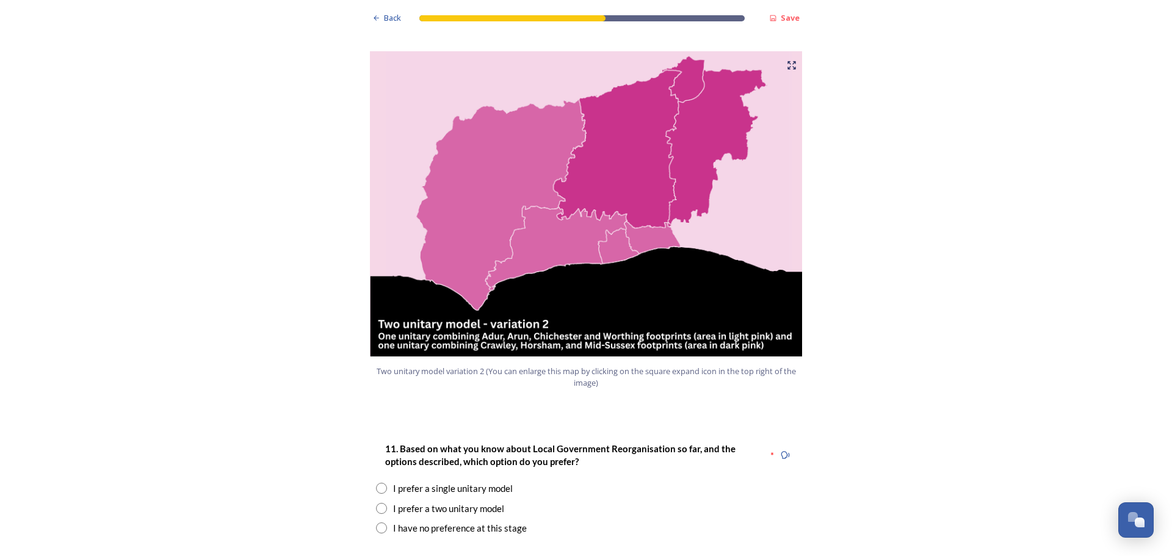
scroll to position [1282, 0]
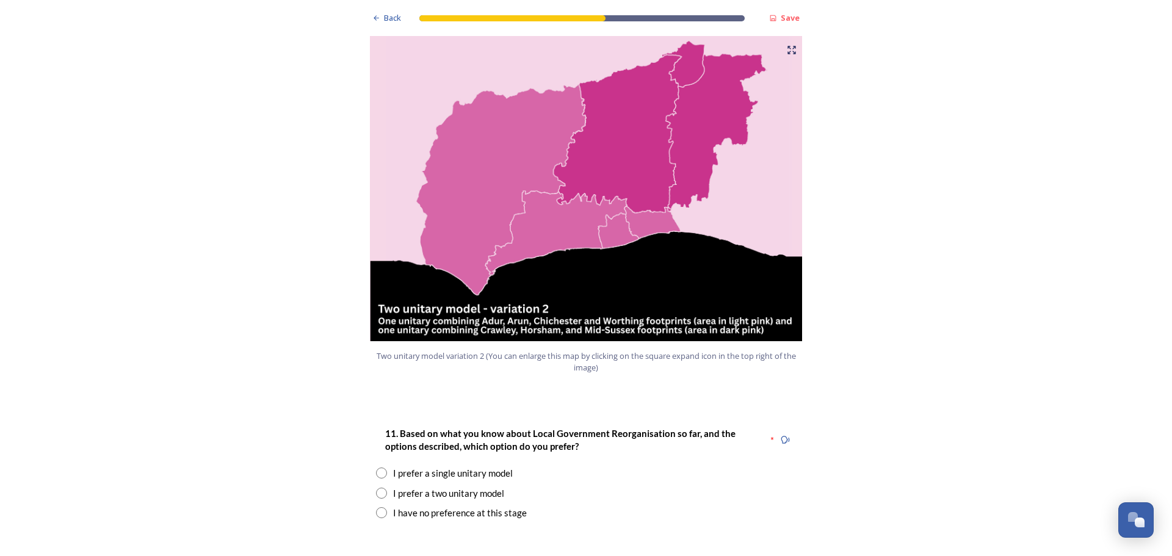
click at [378, 488] on input "radio" at bounding box center [381, 493] width 11 height 11
radio input "true"
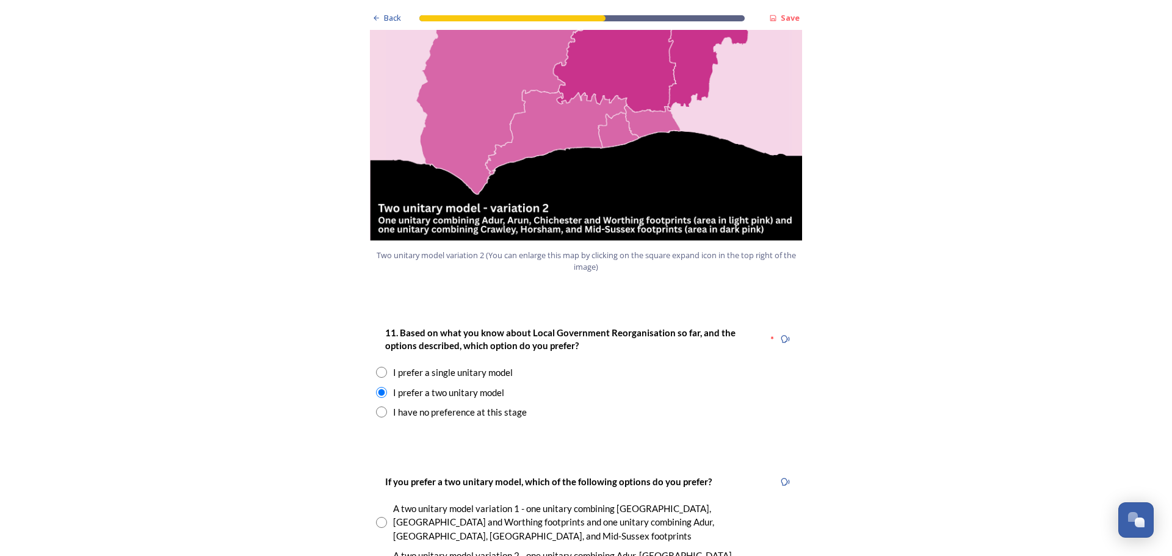
scroll to position [1404, 0]
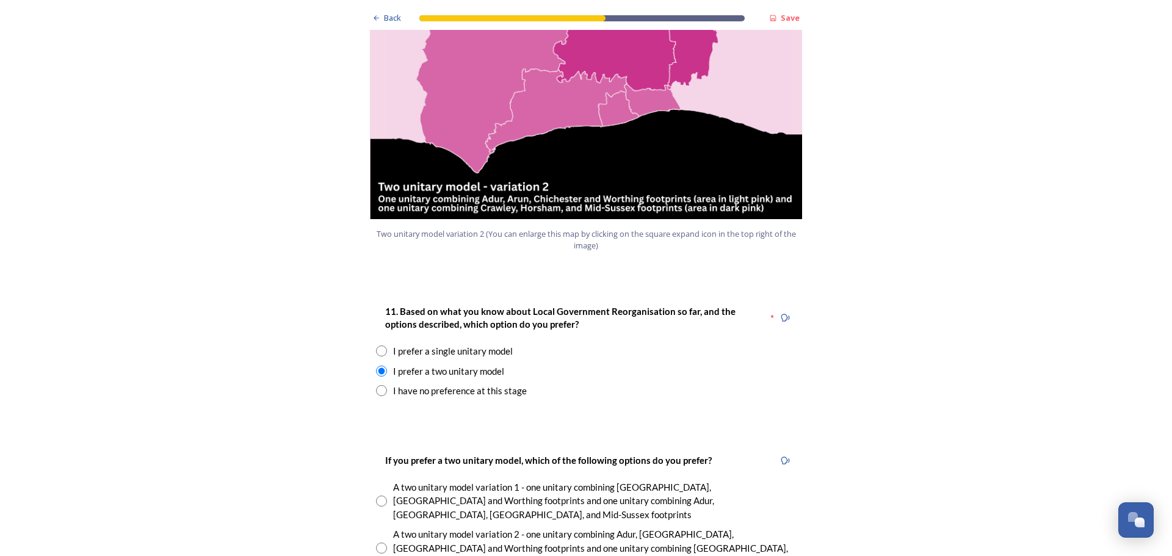
click at [377, 543] on input "radio" at bounding box center [381, 548] width 11 height 11
radio input "true"
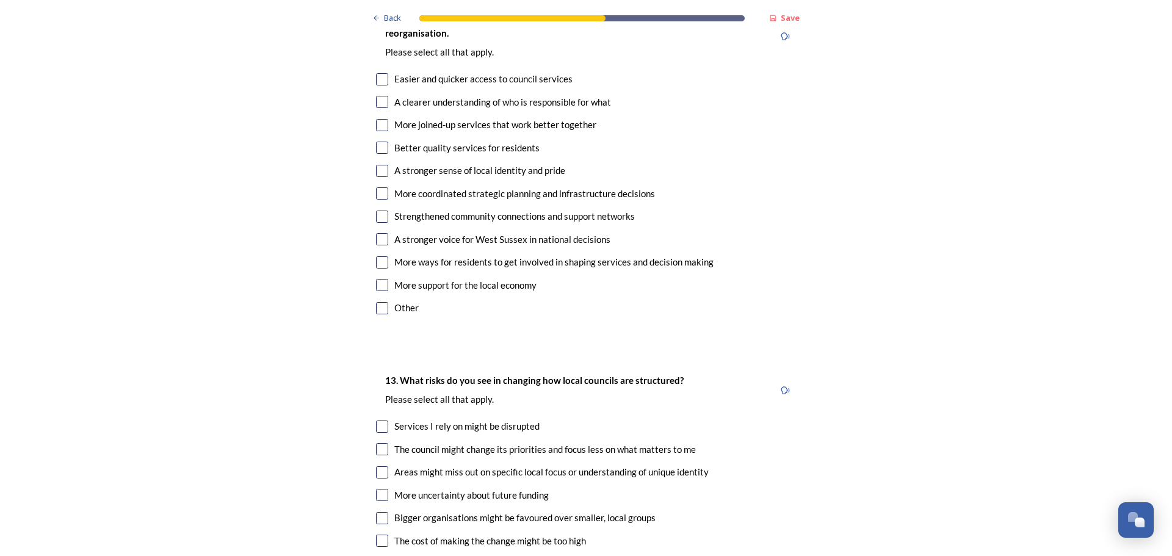
scroll to position [2320, 0]
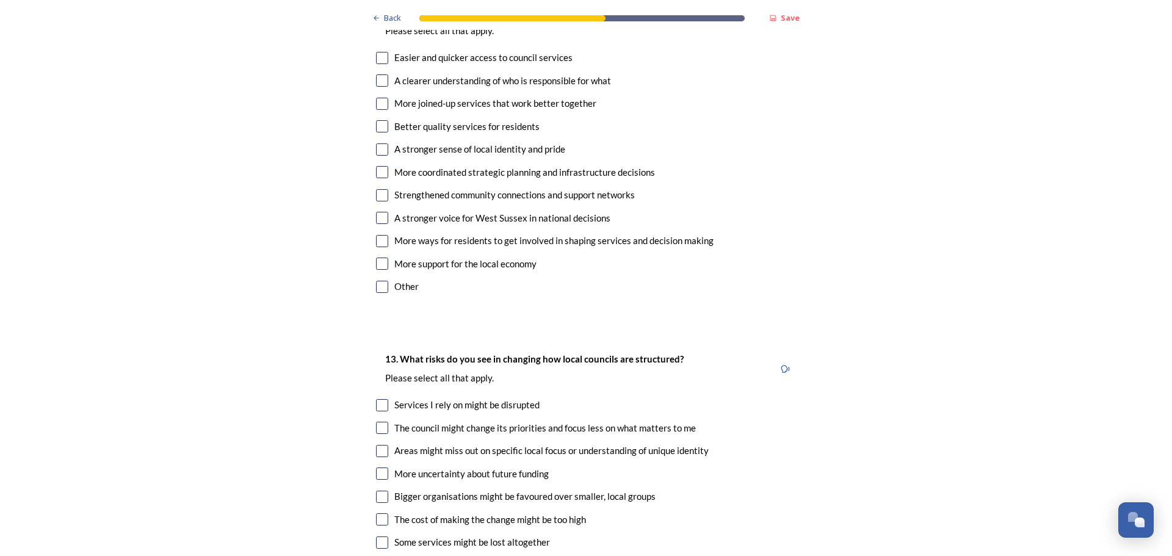
click at [379, 422] on input "checkbox" at bounding box center [382, 428] width 12 height 12
checkbox input "true"
click at [377, 399] on input "checkbox" at bounding box center [382, 405] width 12 height 12
checkbox input "true"
drag, startPoint x: 382, startPoint y: 409, endPoint x: 376, endPoint y: 410, distance: 6.1
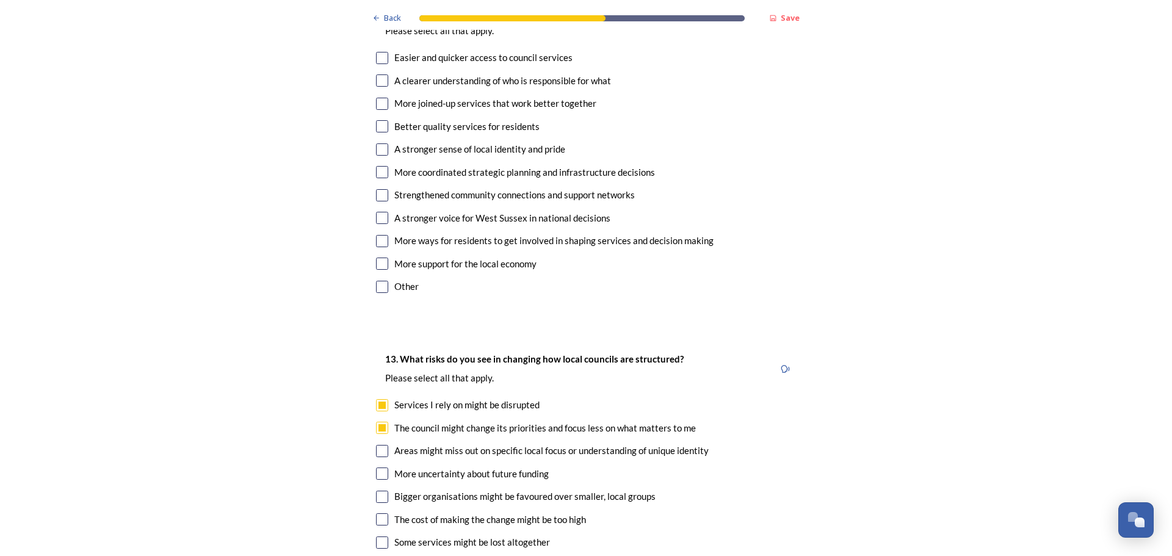
click at [379, 418] on div "13. What risks do you see in changing how local councils are structured? ﻿Pleas…" at bounding box center [585, 474] width 439 height 271
click at [381, 420] on div "13. What risks do you see in changing how local councils are structured? ﻿Pleas…" at bounding box center [585, 474] width 439 height 271
click at [380, 468] on input "checkbox" at bounding box center [382, 474] width 12 height 12
checkbox input "true"
click at [380, 491] on input "checkbox" at bounding box center [382, 497] width 12 height 12
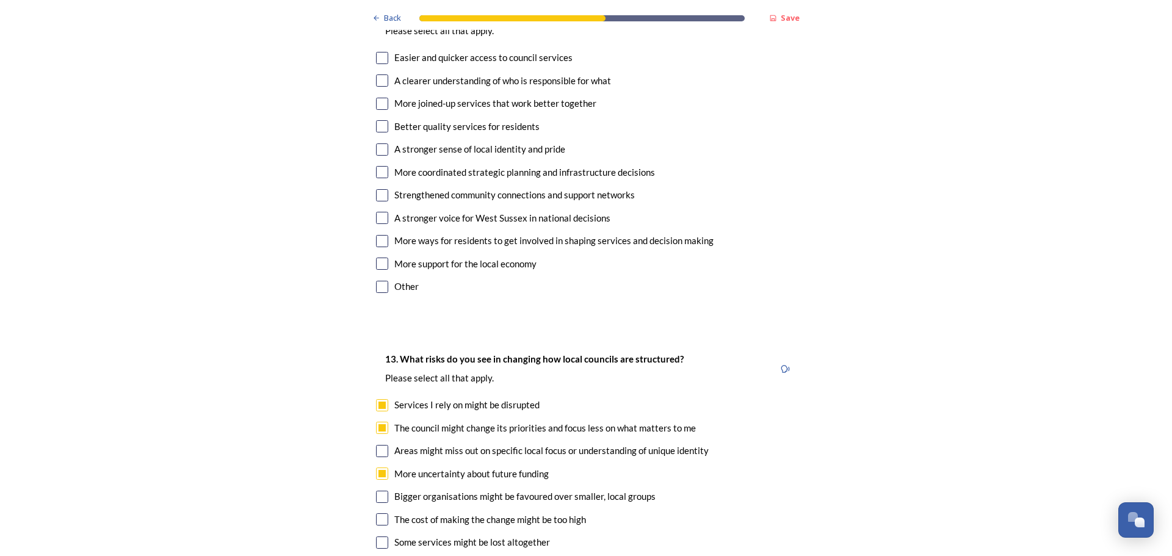
checkbox input "true"
click at [379, 485] on div "13. What risks do you see in changing how local councils are structured? ﻿Pleas…" at bounding box center [585, 474] width 439 height 271
click at [377, 537] on input "checkbox" at bounding box center [382, 543] width 12 height 12
checkbox input "true"
click at [597, 495] on div "13. What risks do you see in changing how local councils are structured? ﻿Pleas…" at bounding box center [585, 474] width 439 height 271
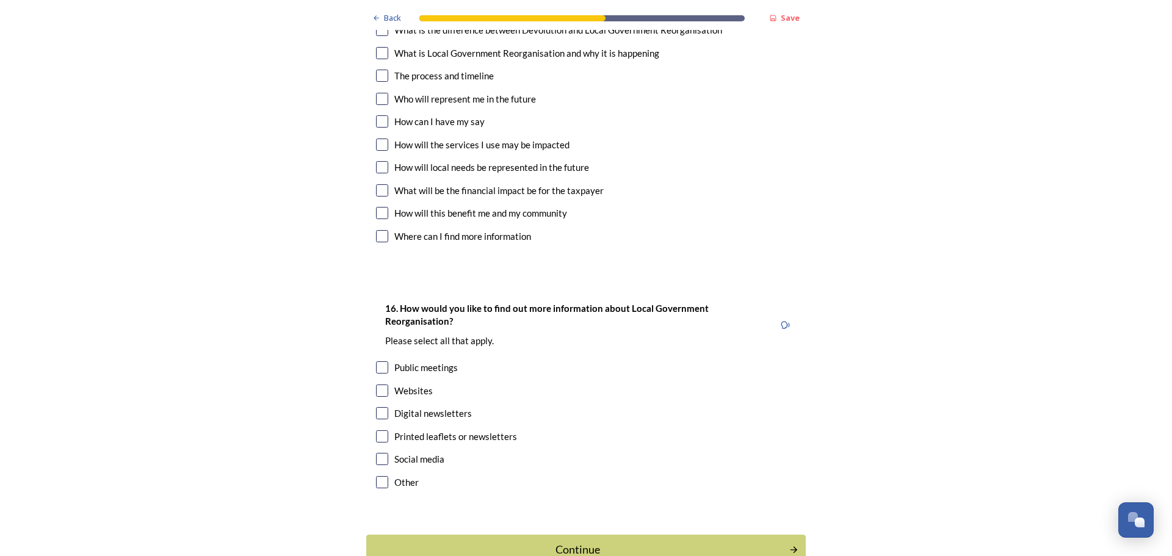
scroll to position [3646, 0]
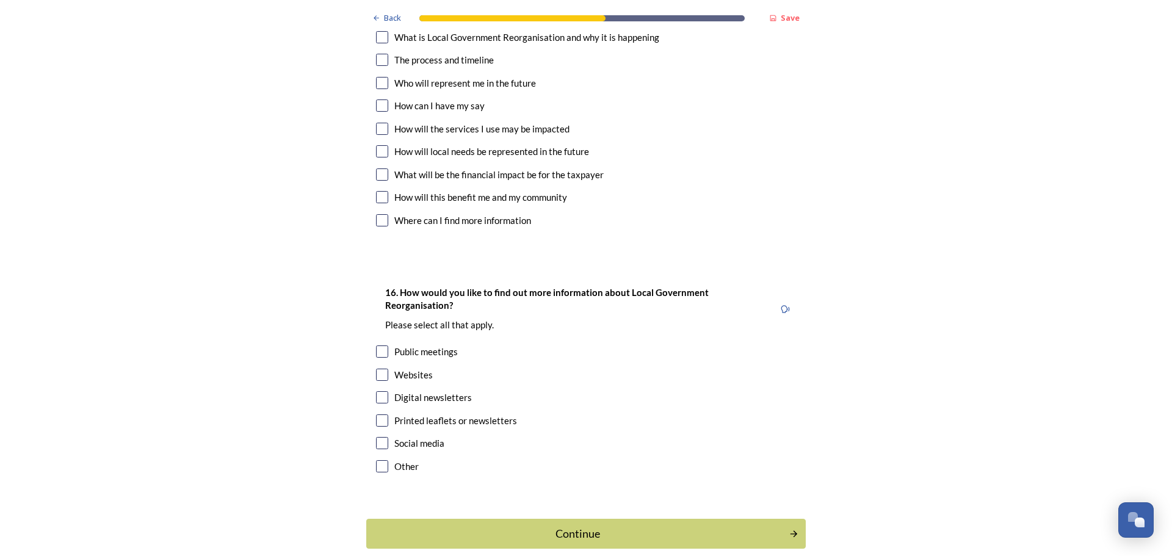
click at [380, 391] on input "checkbox" at bounding box center [382, 397] width 12 height 12
checkbox input "true"
click at [543, 526] on div "Continue" at bounding box center [578, 534] width 410 height 16
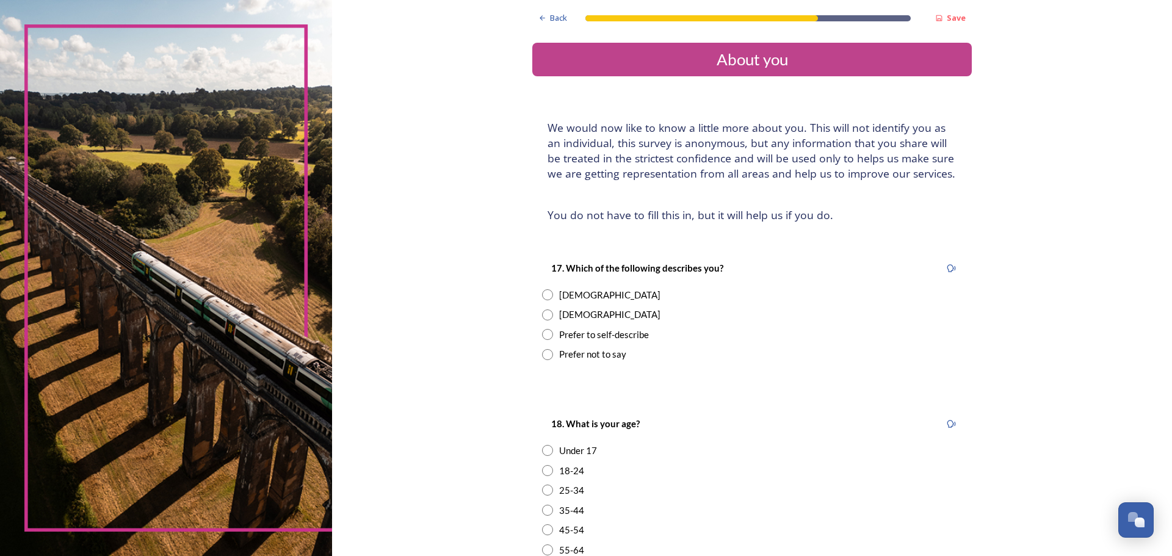
click at [542, 316] on input "radio" at bounding box center [547, 314] width 11 height 11
radio input "true"
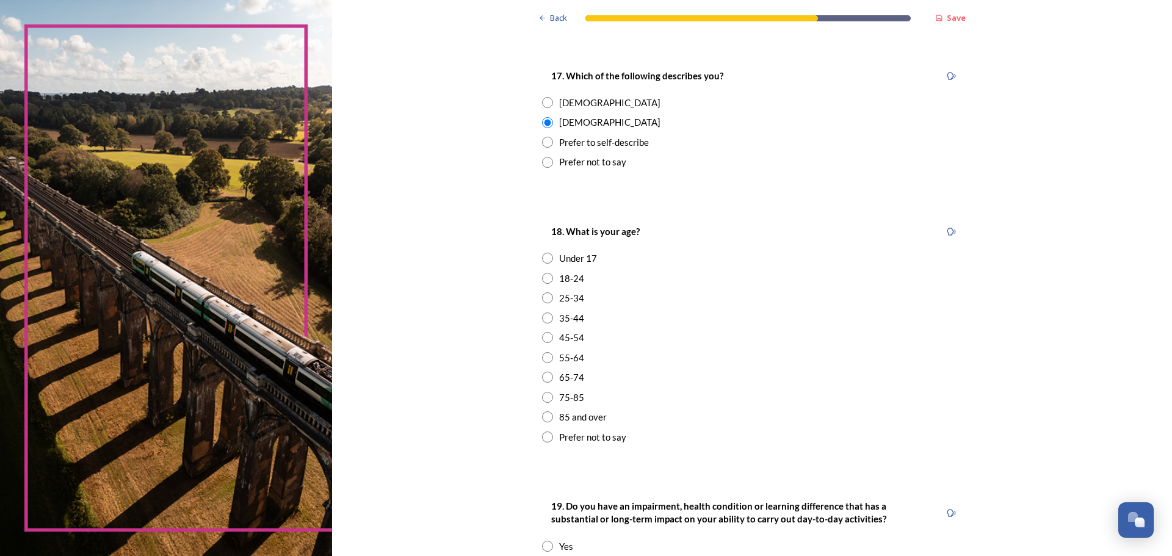
scroll to position [244, 0]
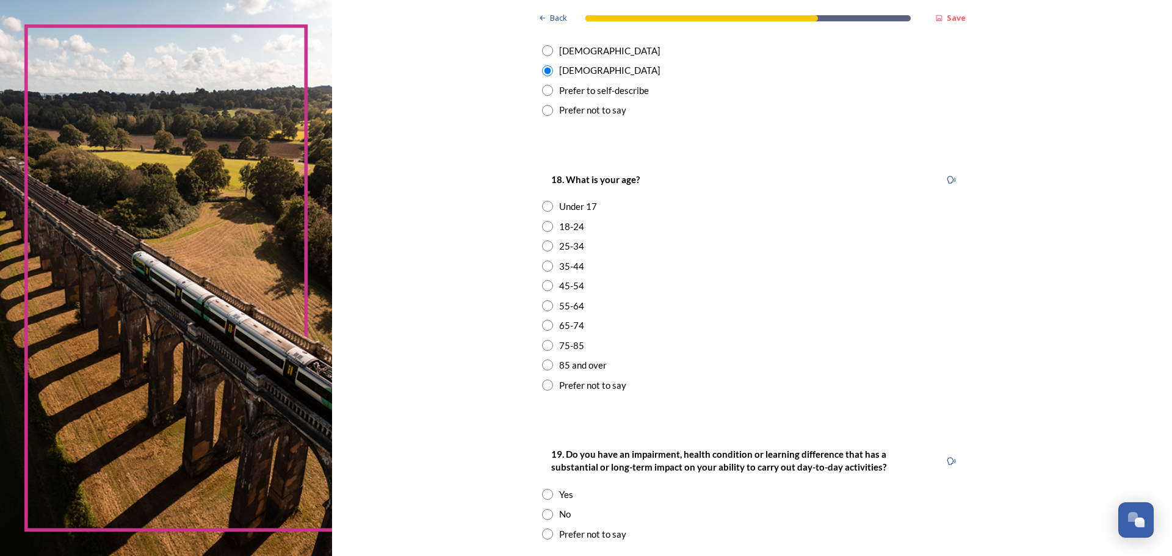
click at [542, 345] on input "radio" at bounding box center [547, 345] width 11 height 11
radio input "true"
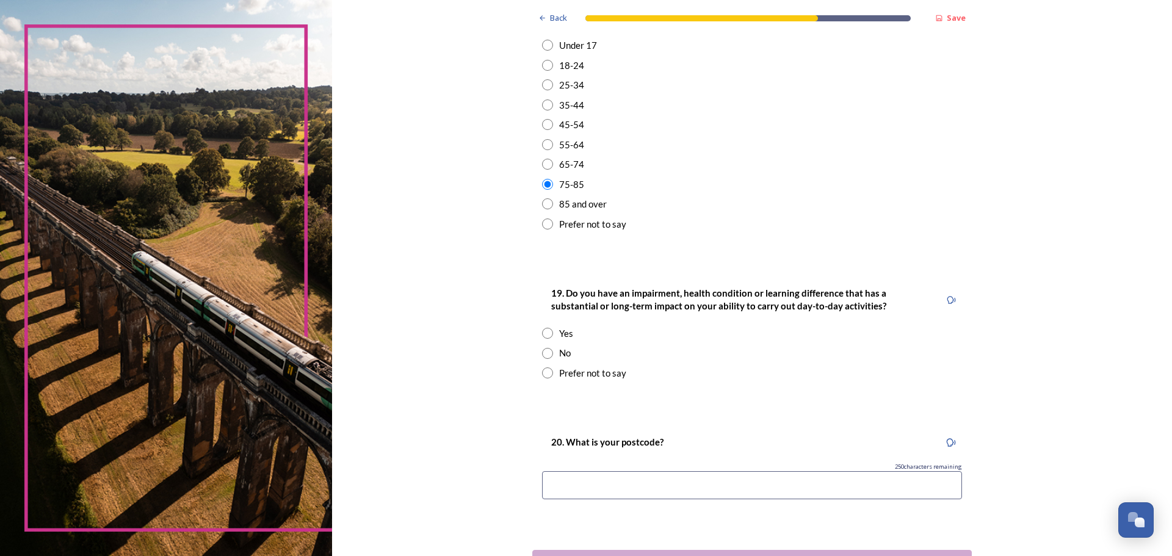
scroll to position [427, 0]
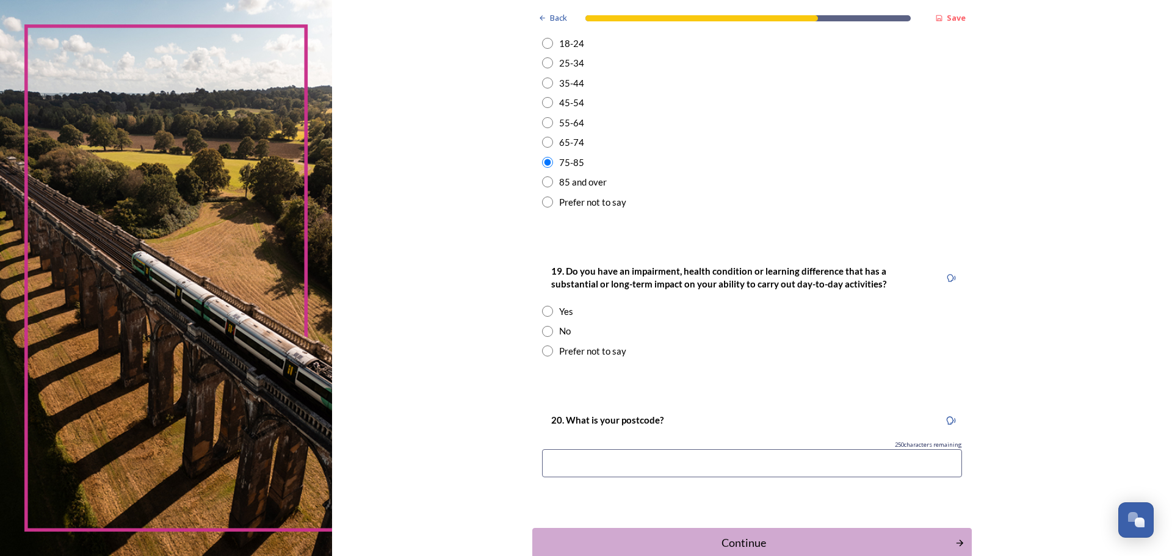
click at [544, 336] on input "radio" at bounding box center [547, 331] width 11 height 11
radio input "true"
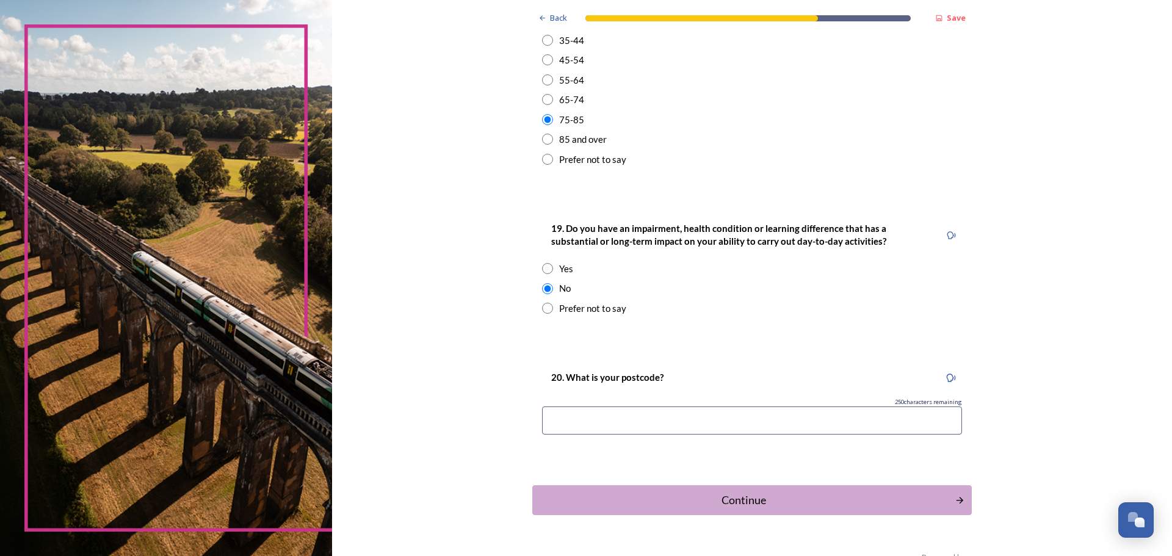
scroll to position [488, 0]
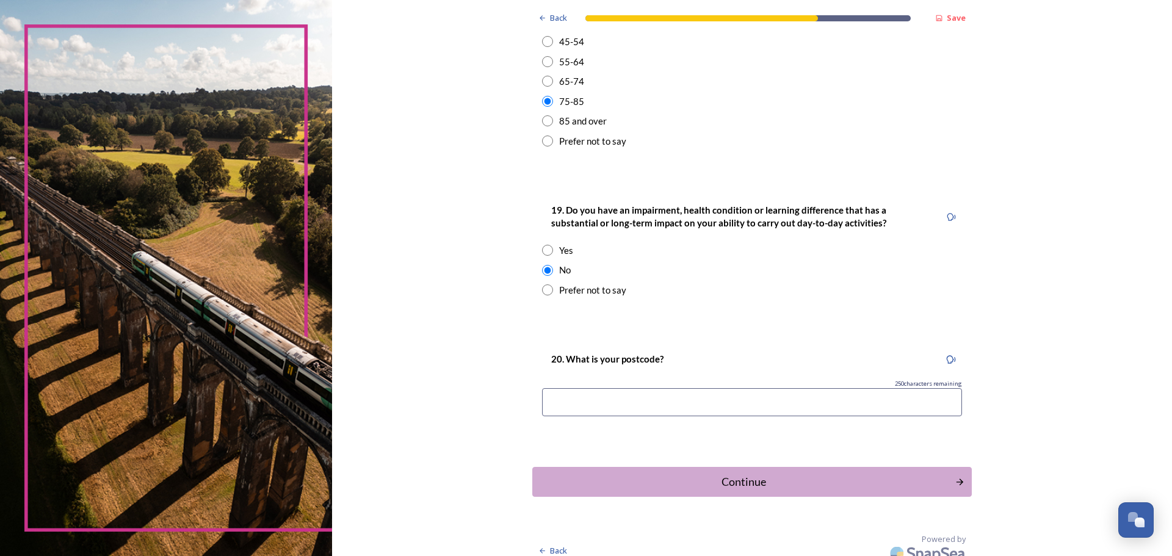
click at [646, 397] on input at bounding box center [752, 402] width 420 height 28
type input "BN42 [DATE]"
click at [648, 476] on div "Continue" at bounding box center [743, 482] width 413 height 16
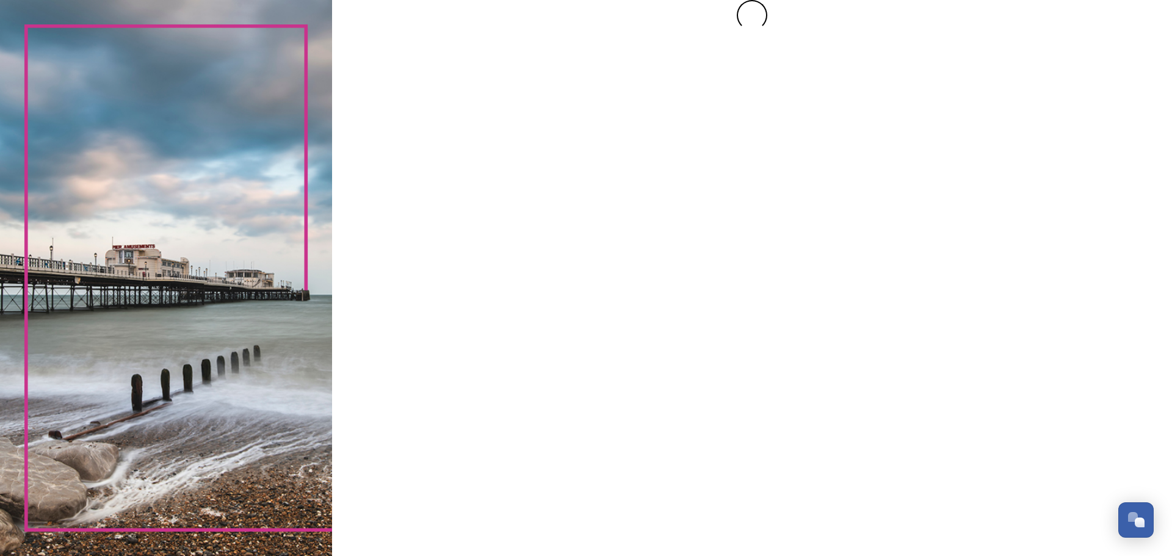
scroll to position [0, 0]
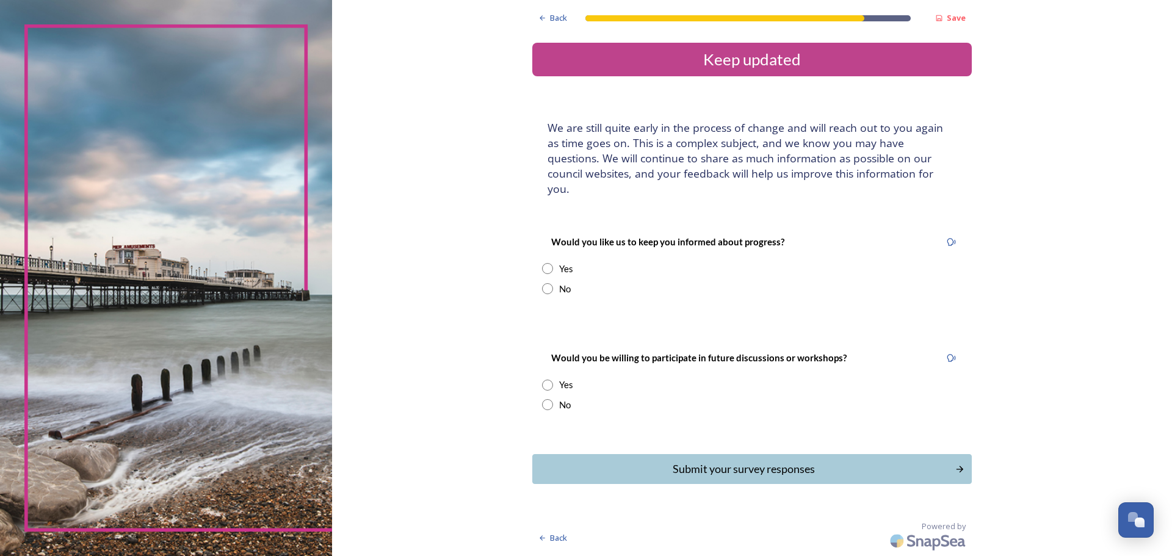
drag, startPoint x: 546, startPoint y: 258, endPoint x: 536, endPoint y: 275, distance: 19.7
click at [544, 263] on div "Would you like us to keep you informed about progress? Yes No" at bounding box center [751, 264] width 439 height 85
click at [549, 263] on input "radio" at bounding box center [547, 268] width 11 height 11
radio input "true"
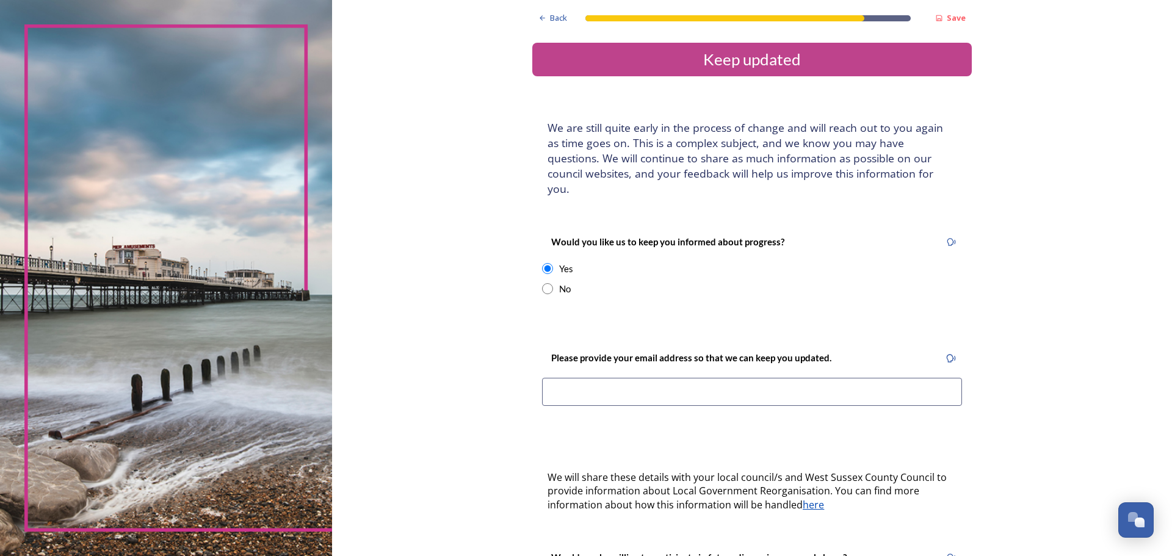
click at [571, 378] on input at bounding box center [752, 392] width 420 height 28
type input "[PERSON_NAME][EMAIL_ADDRESS][DOMAIN_NAME]"
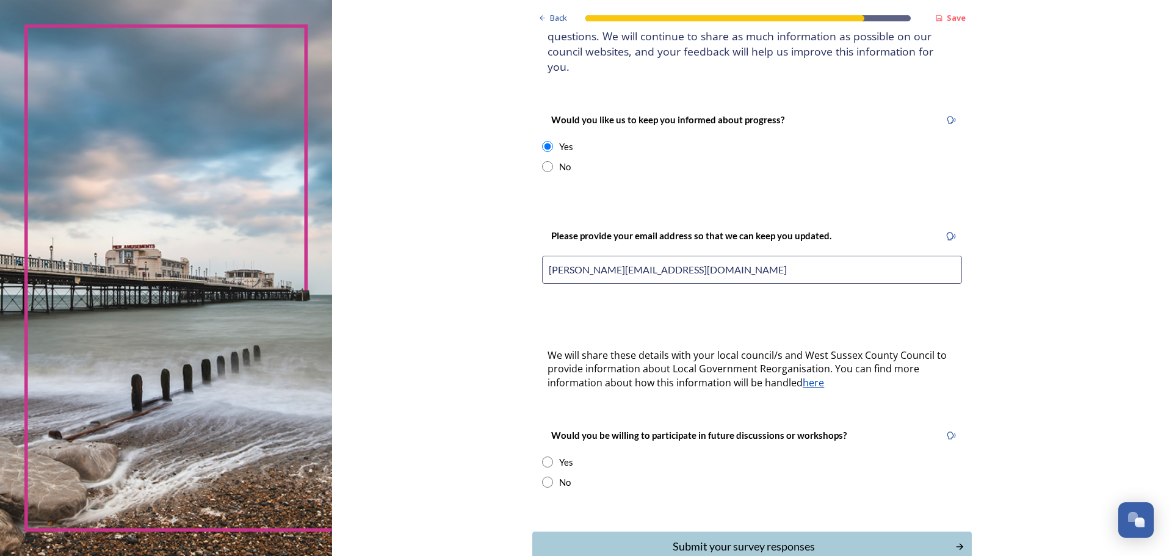
scroll to position [183, 0]
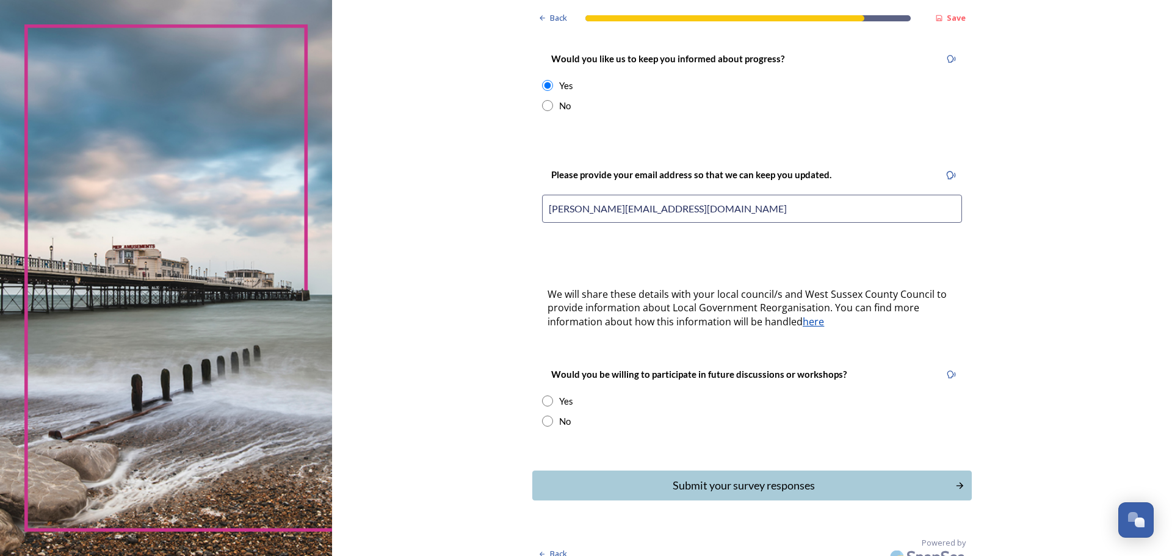
click at [545, 416] on input "radio" at bounding box center [547, 421] width 11 height 11
radio input "true"
click at [956, 471] on button "Submit your survey responses" at bounding box center [752, 486] width 444 height 30
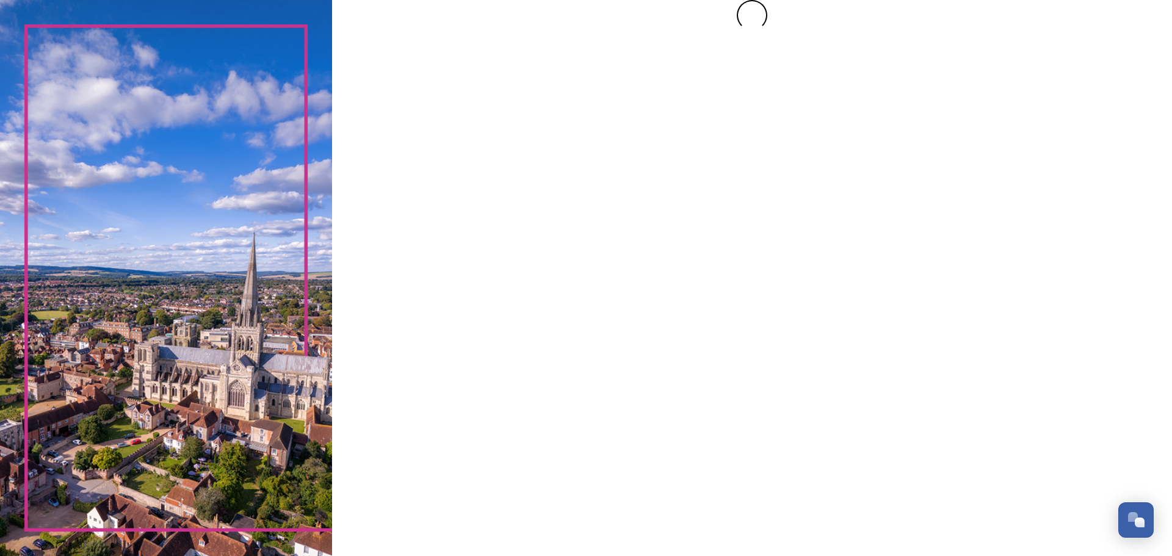
scroll to position [0, 0]
